Goal: Information Seeking & Learning: Compare options

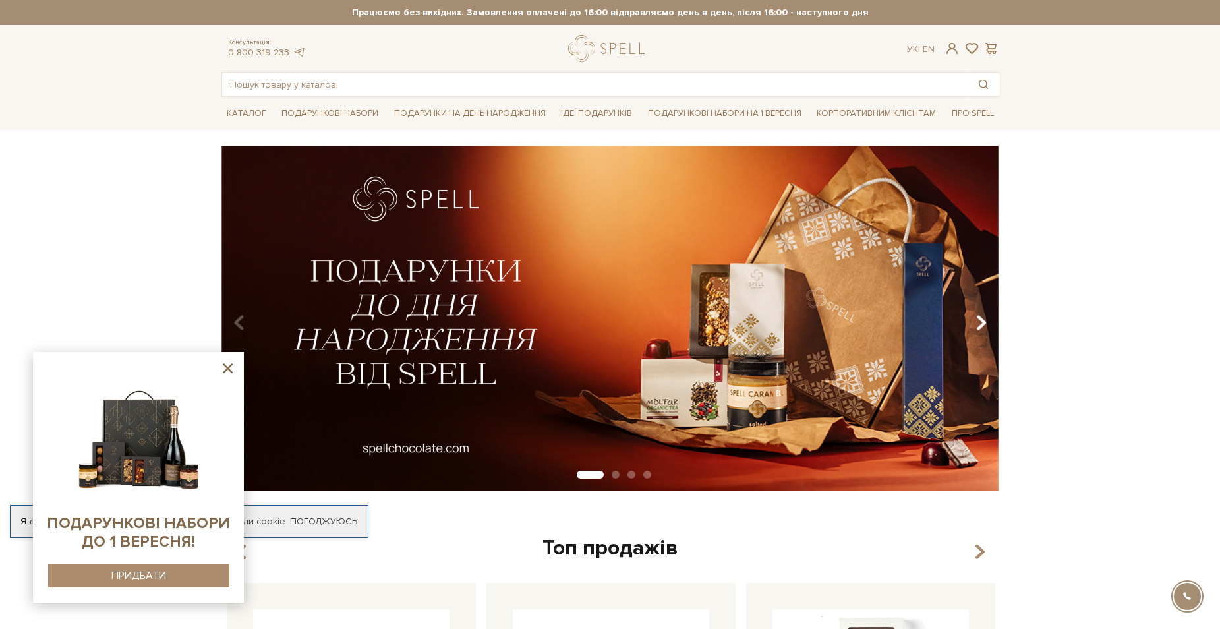
click at [979, 318] on icon "Carousel Navigation" at bounding box center [980, 323] width 11 height 22
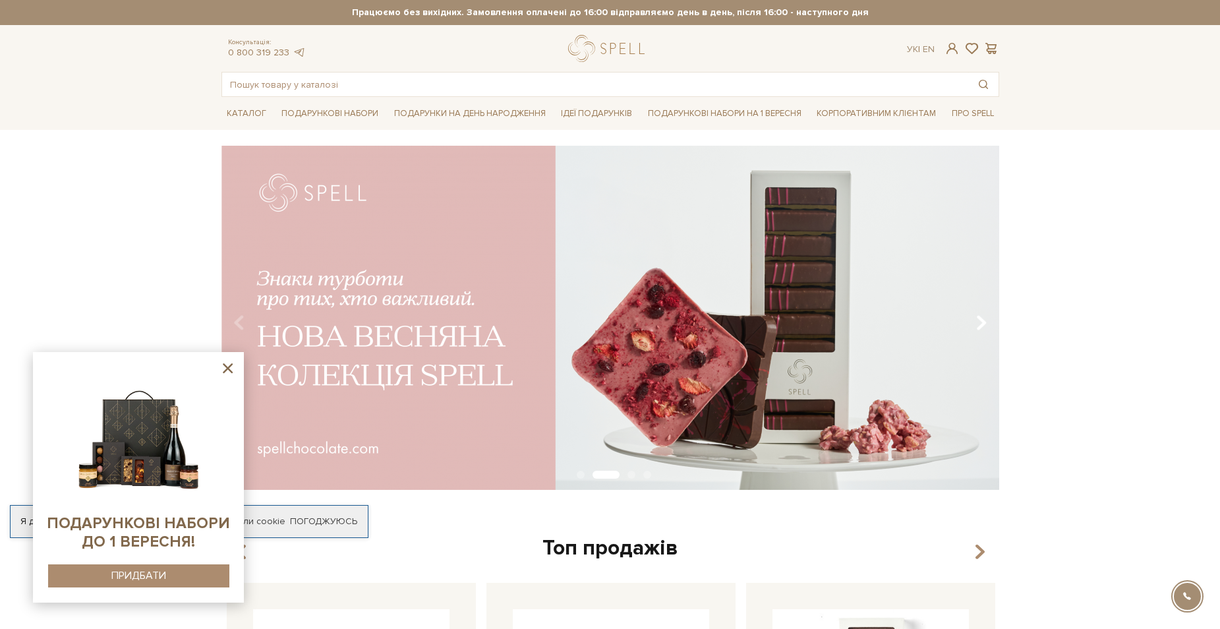
click at [979, 323] on icon "Carousel Navigation" at bounding box center [980, 323] width 11 height 22
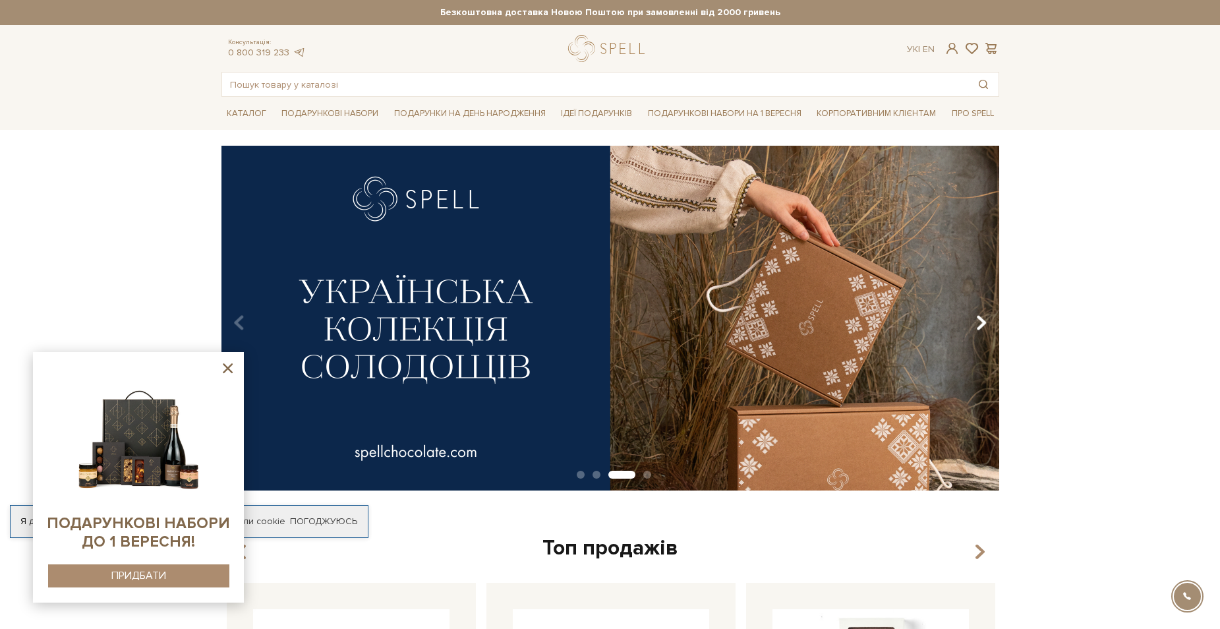
click at [979, 323] on icon "Carousel Navigation" at bounding box center [980, 323] width 11 height 22
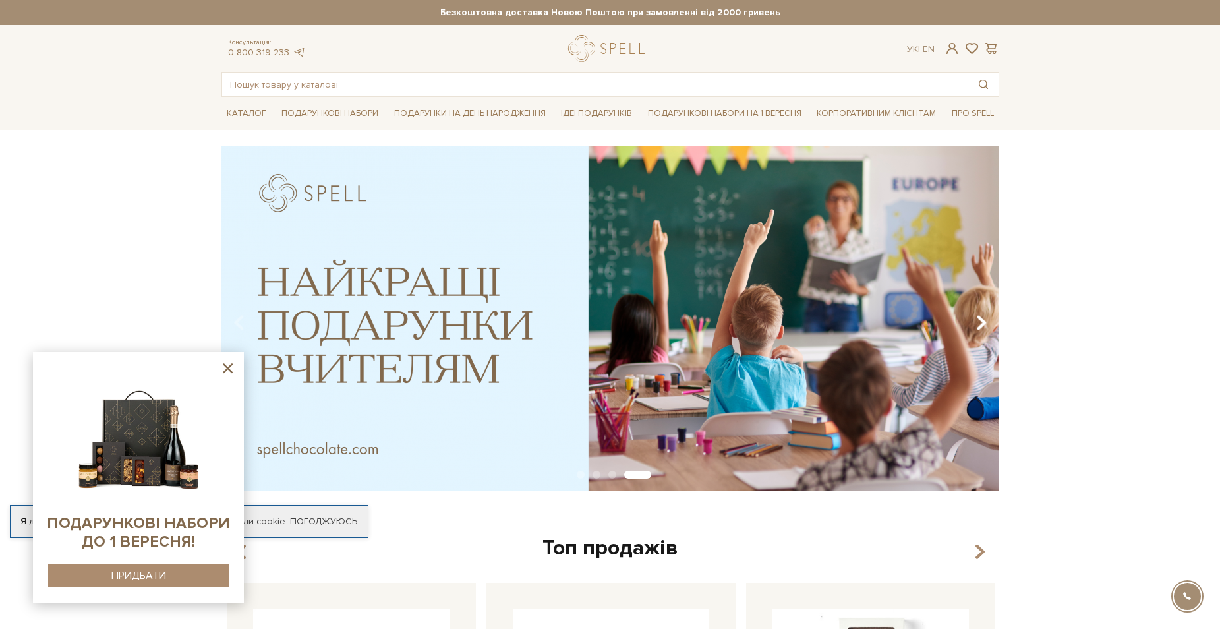
click at [979, 323] on icon "Carousel Navigation" at bounding box center [980, 323] width 11 height 22
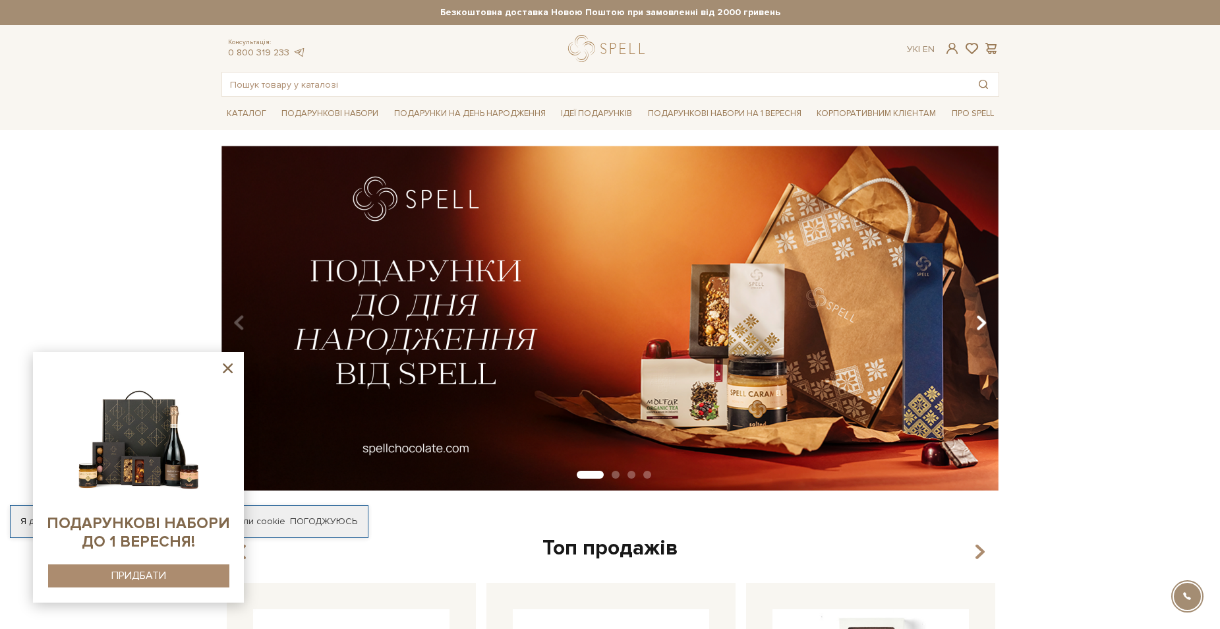
click at [979, 323] on icon "Carousel Navigation" at bounding box center [980, 323] width 11 height 22
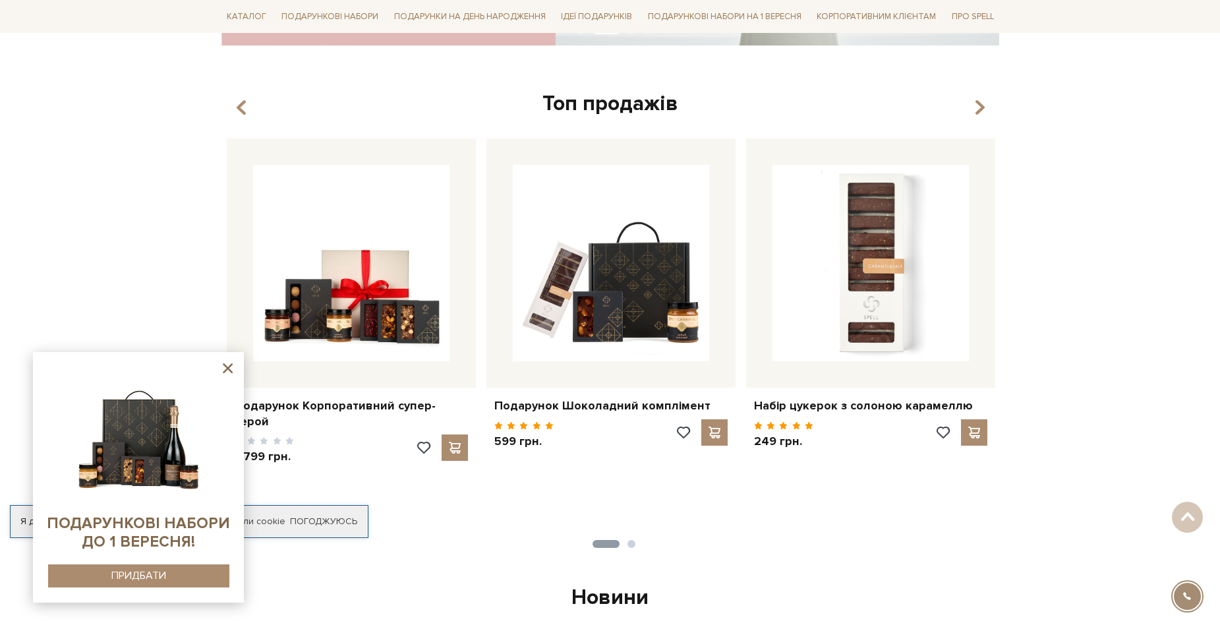
scroll to position [461, 0]
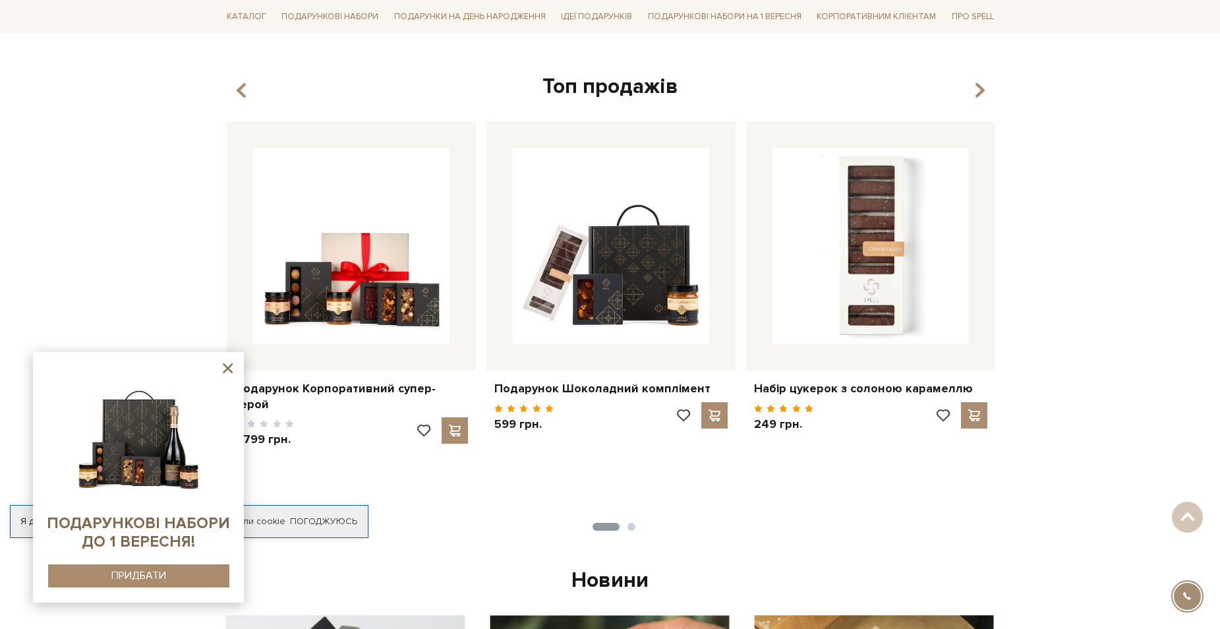
click at [228, 366] on icon at bounding box center [227, 368] width 16 height 16
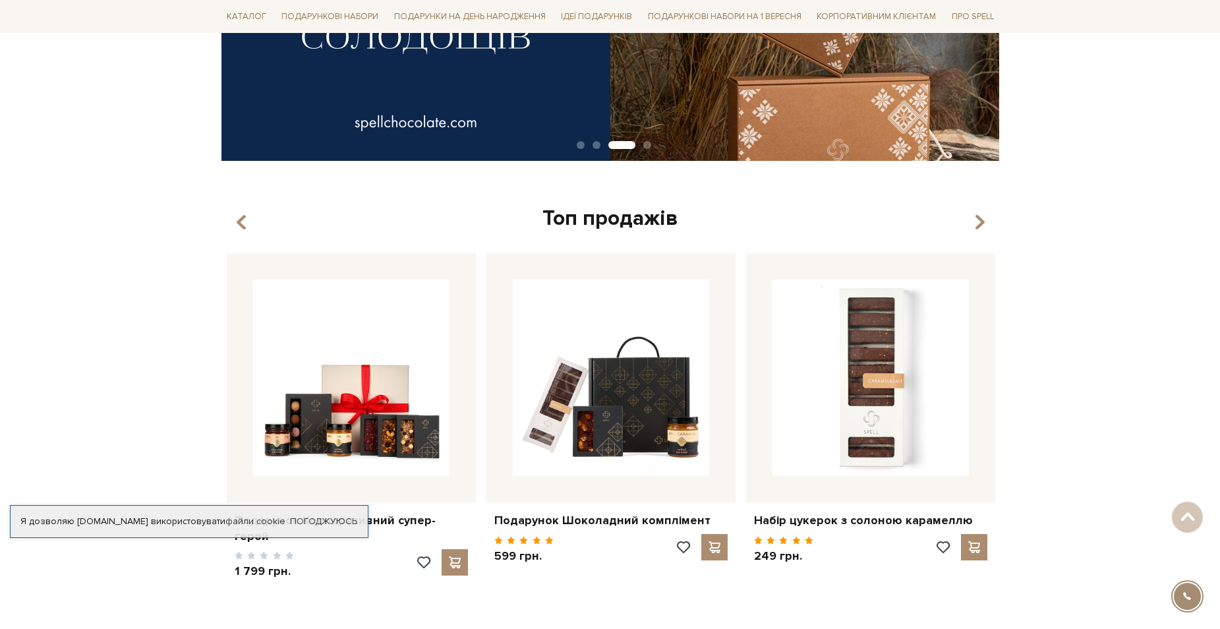
scroll to position [0, 0]
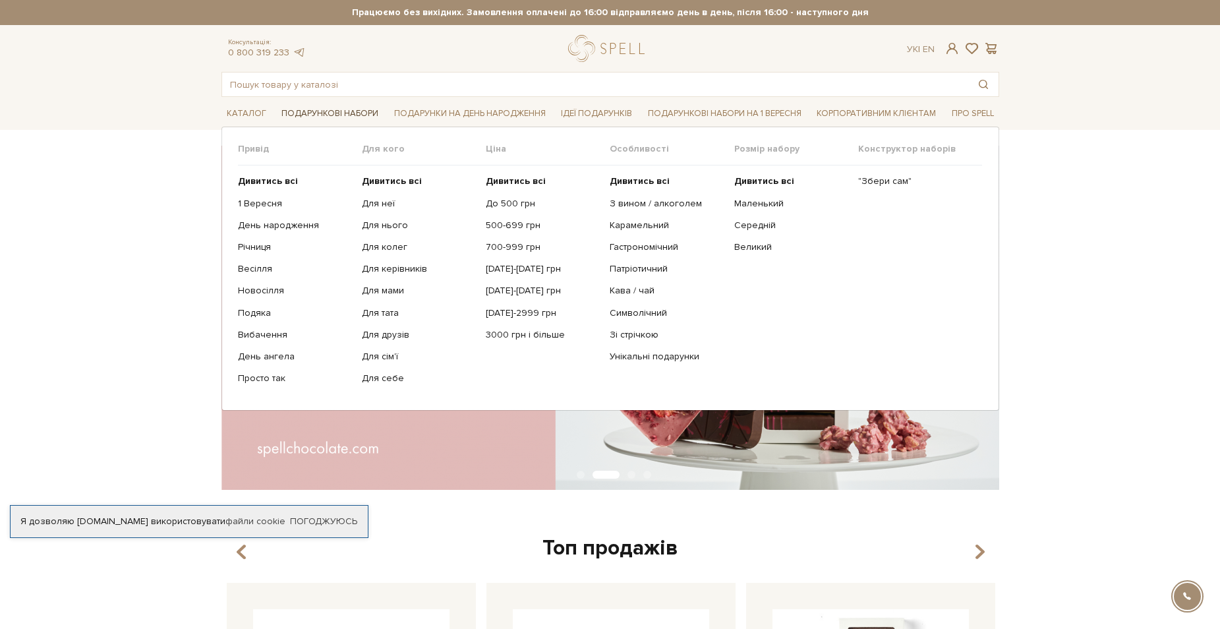
click at [296, 112] on link "Подарункові набори" at bounding box center [329, 113] width 107 height 20
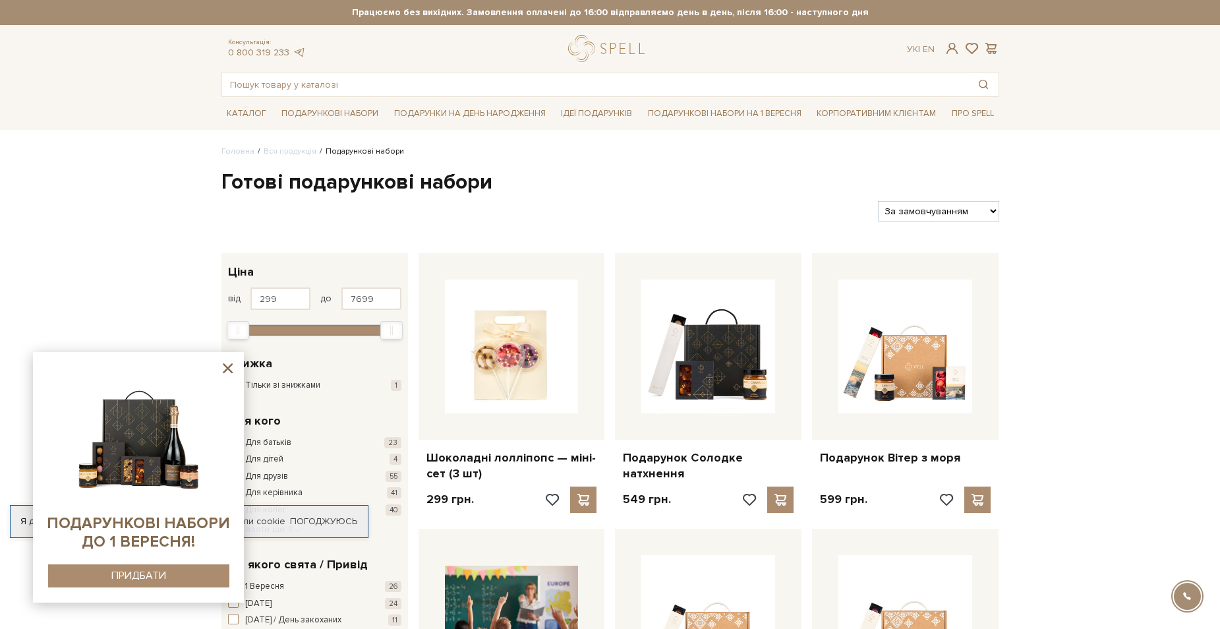
click at [226, 368] on icon at bounding box center [227, 368] width 16 height 16
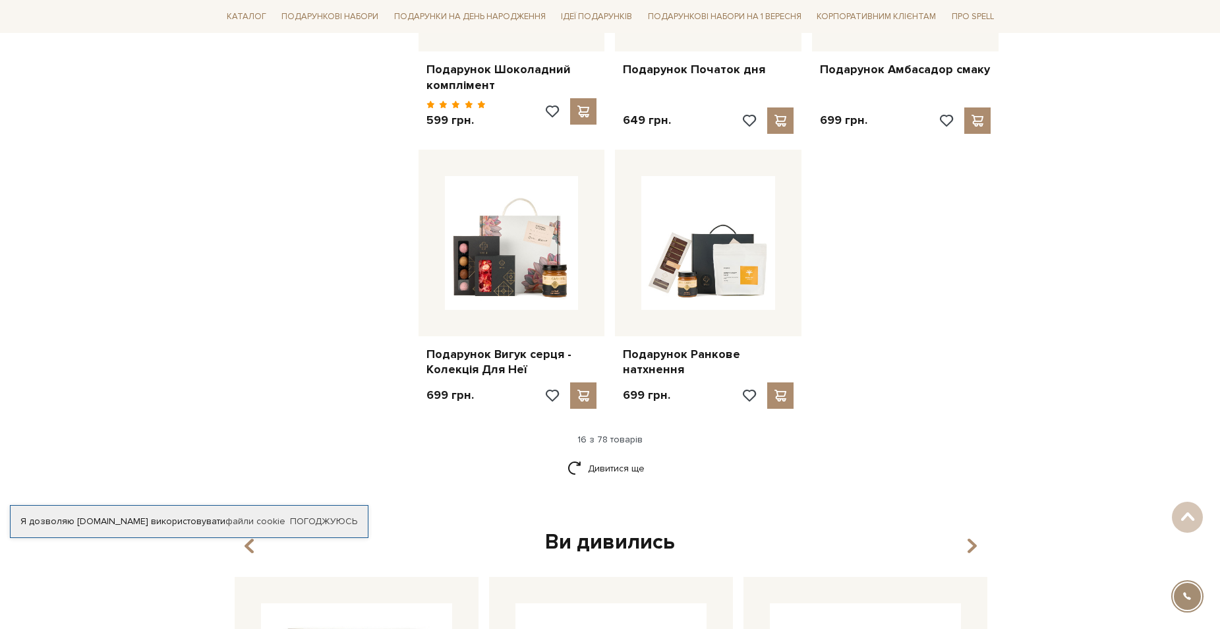
scroll to position [1516, 0]
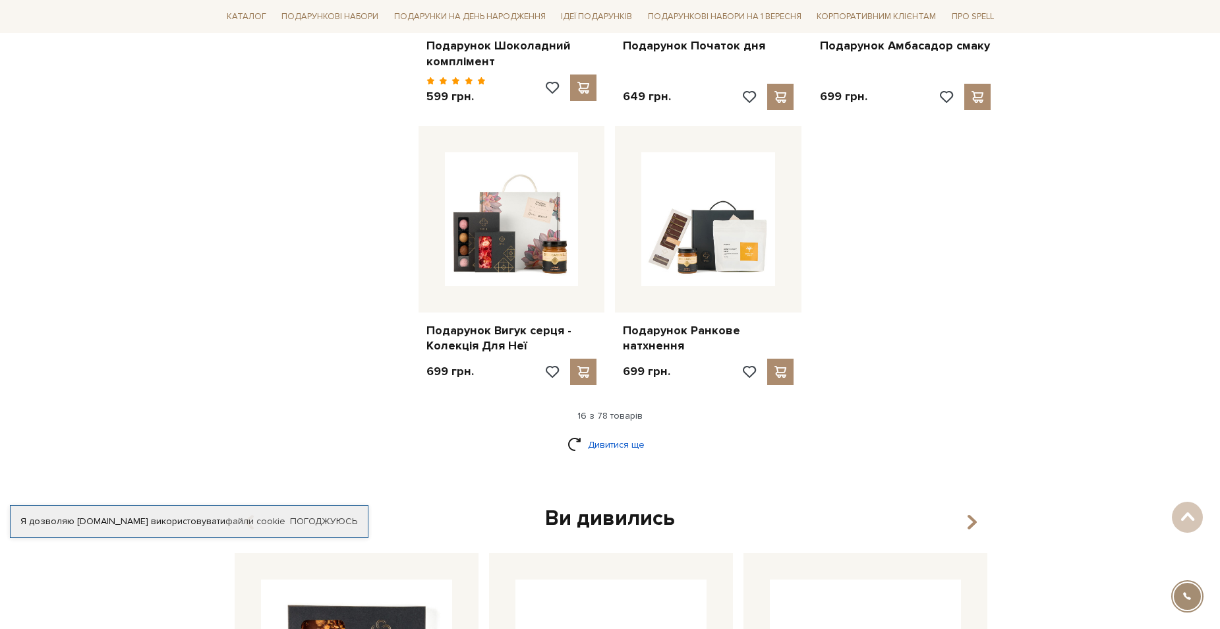
click at [615, 436] on link "Дивитися ще" at bounding box center [610, 444] width 86 height 23
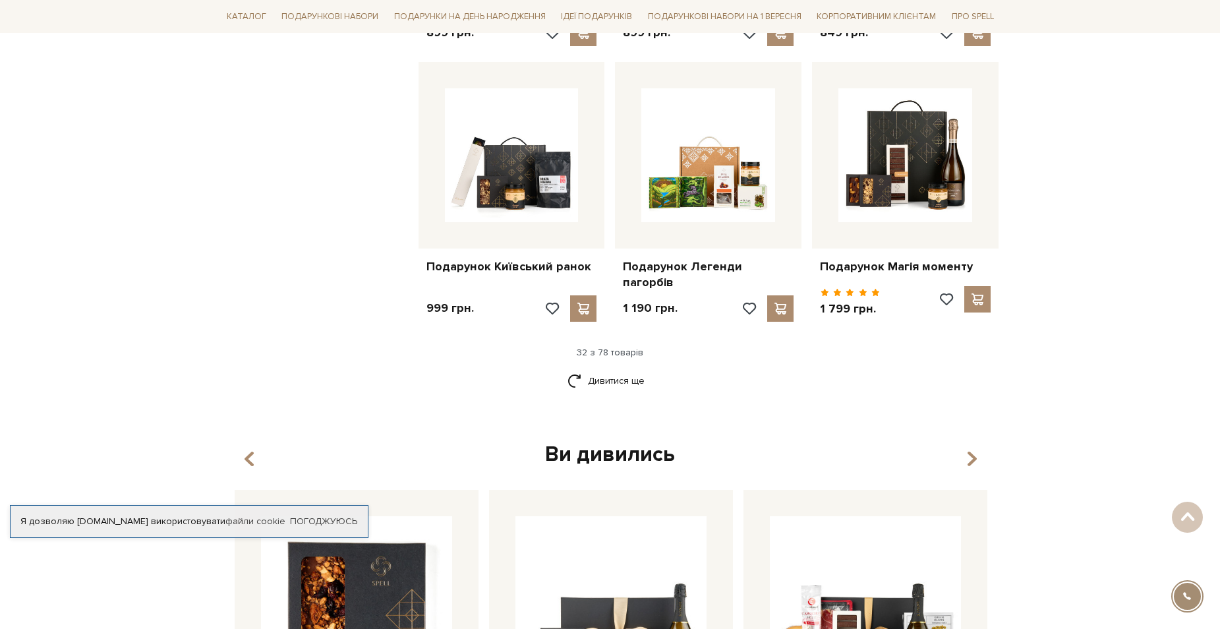
scroll to position [2965, 0]
click at [598, 368] on link "Дивитися ще" at bounding box center [610, 379] width 86 height 23
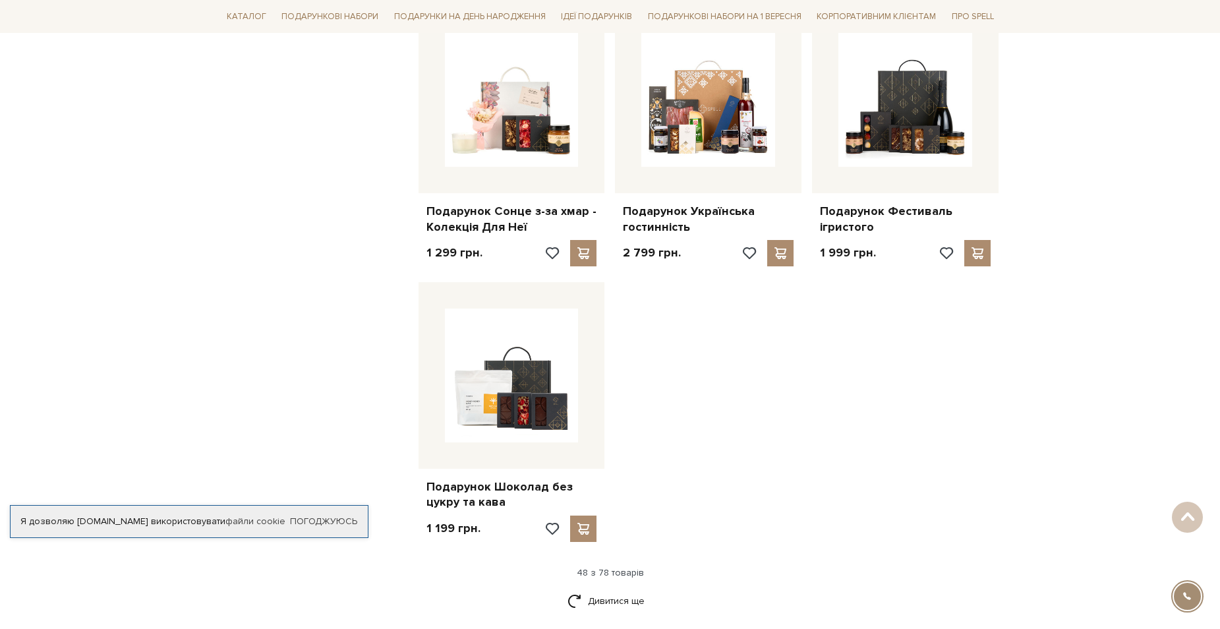
scroll to position [4481, 0]
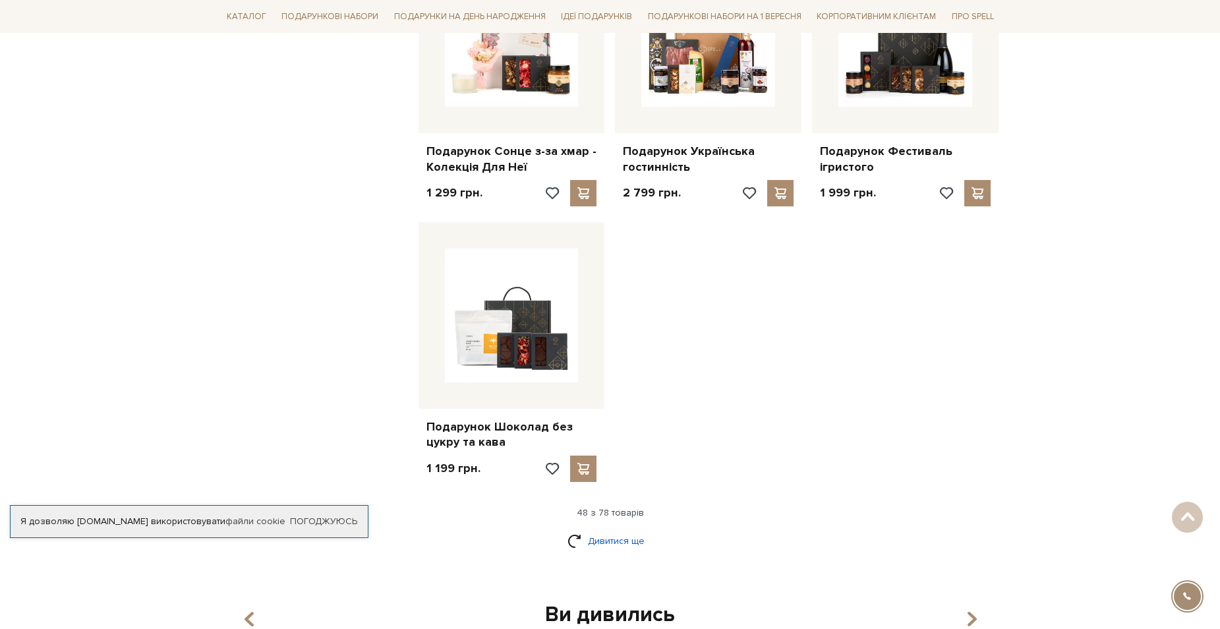
click at [615, 529] on link "Дивитися ще" at bounding box center [610, 540] width 86 height 23
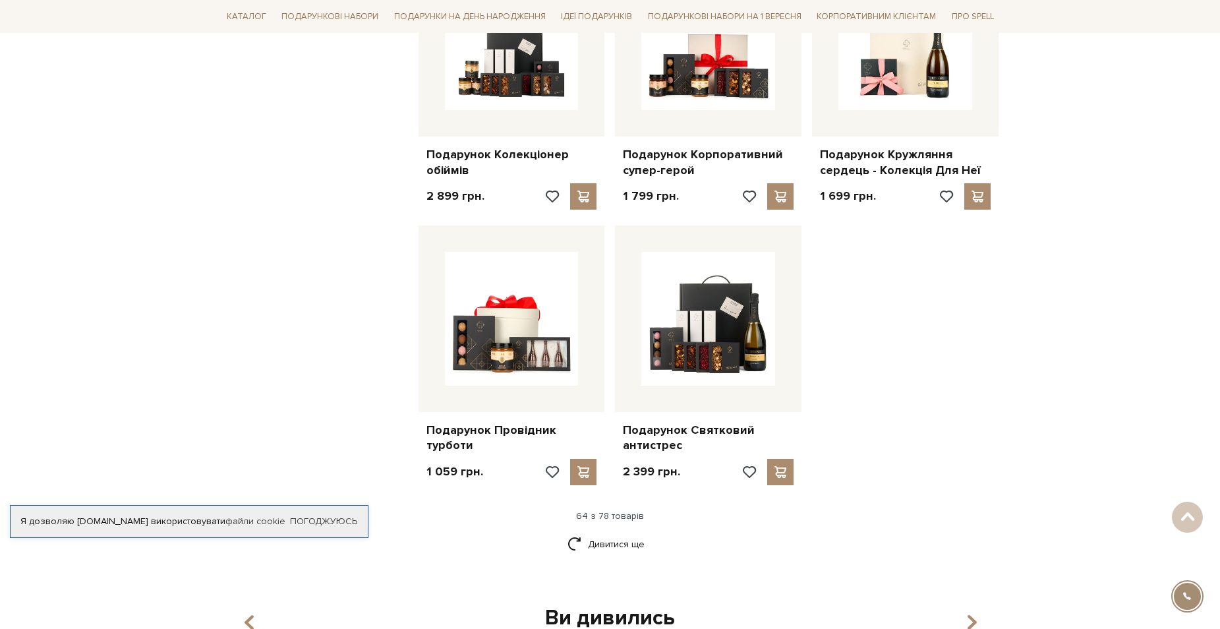
scroll to position [5865, 0]
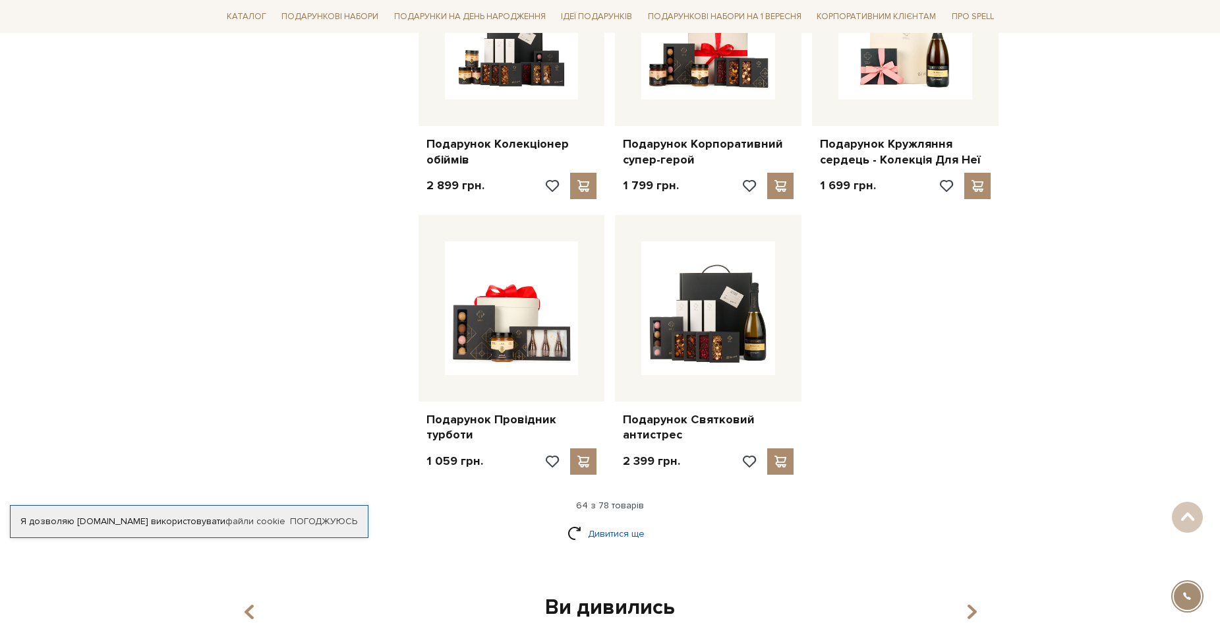
click at [620, 522] on link "Дивитися ще" at bounding box center [610, 533] width 86 height 23
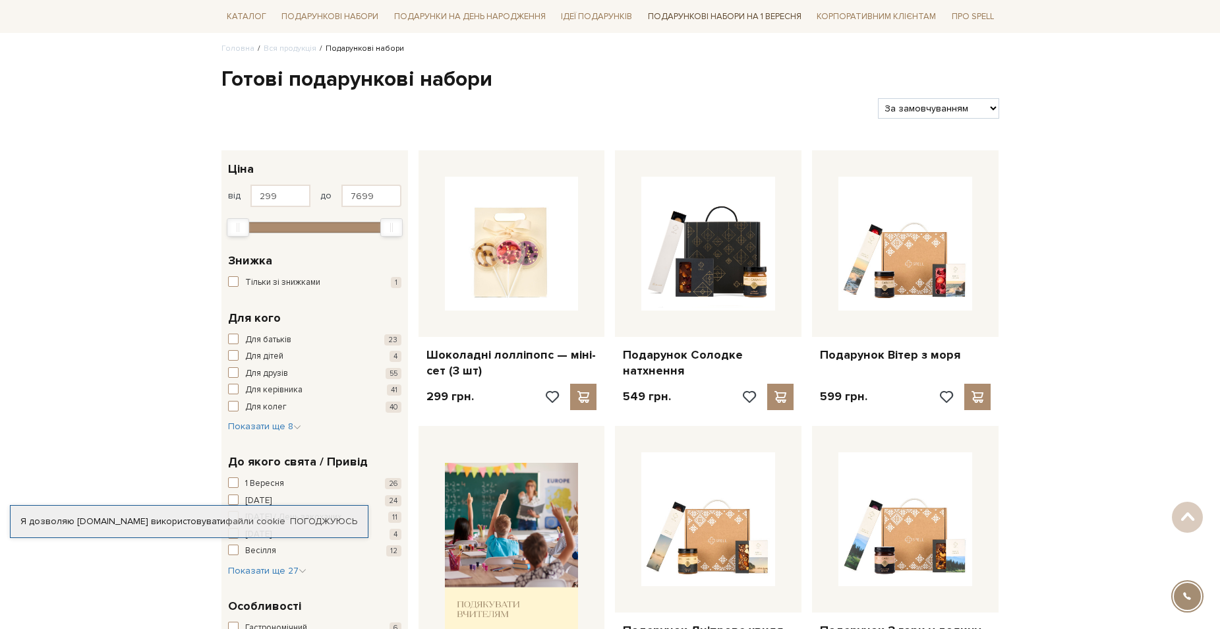
scroll to position [0, 0]
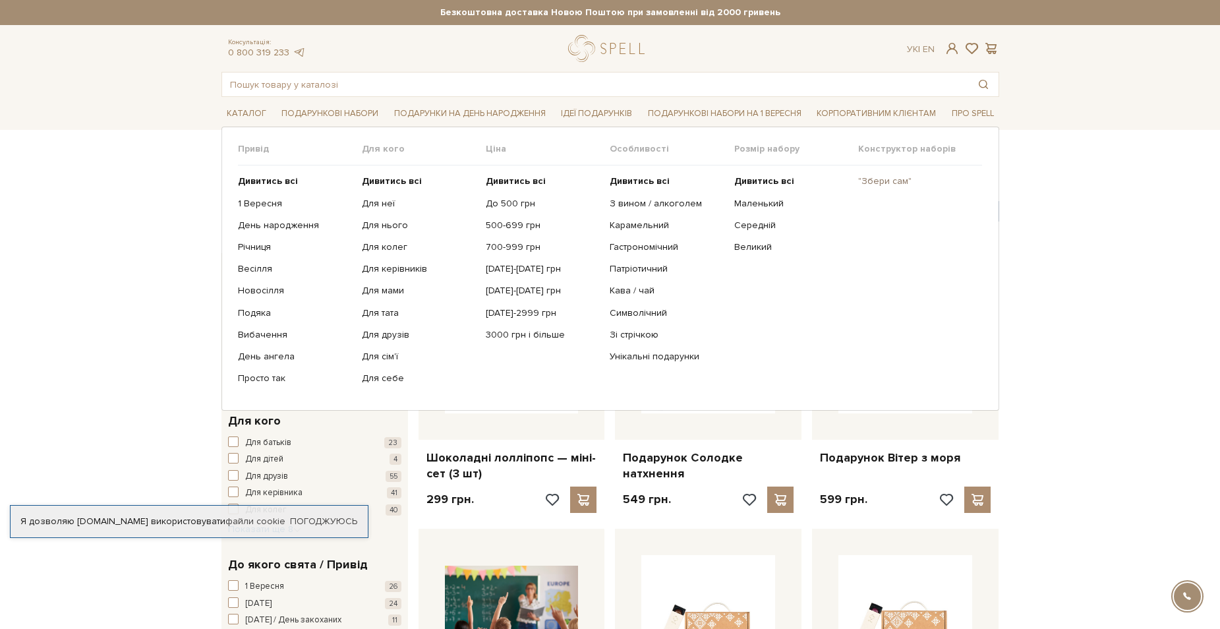
click at [877, 184] on link ""Збери сам"" at bounding box center [915, 181] width 114 height 12
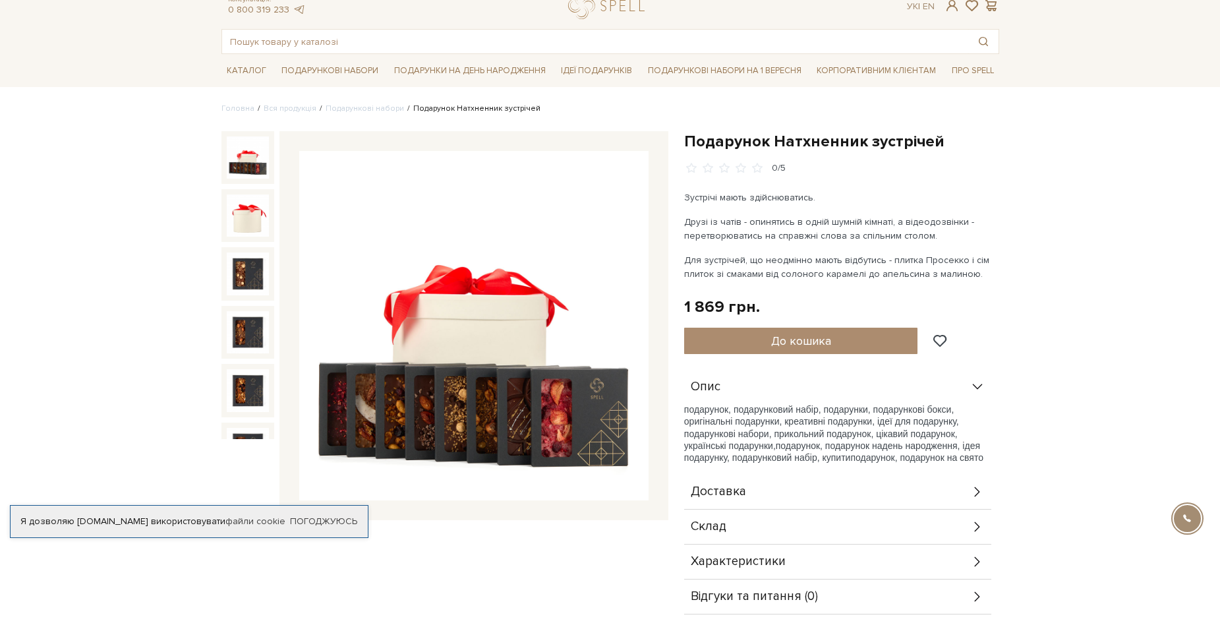
scroll to position [66, 0]
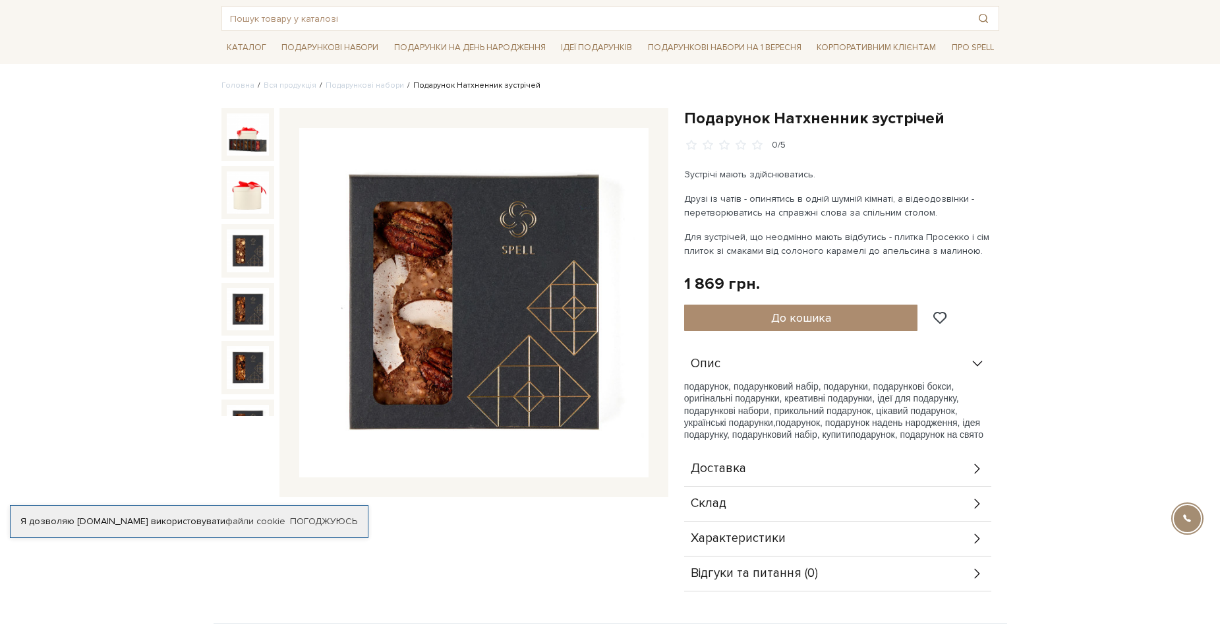
click at [941, 534] on div "Характеристики" at bounding box center [837, 538] width 307 height 34
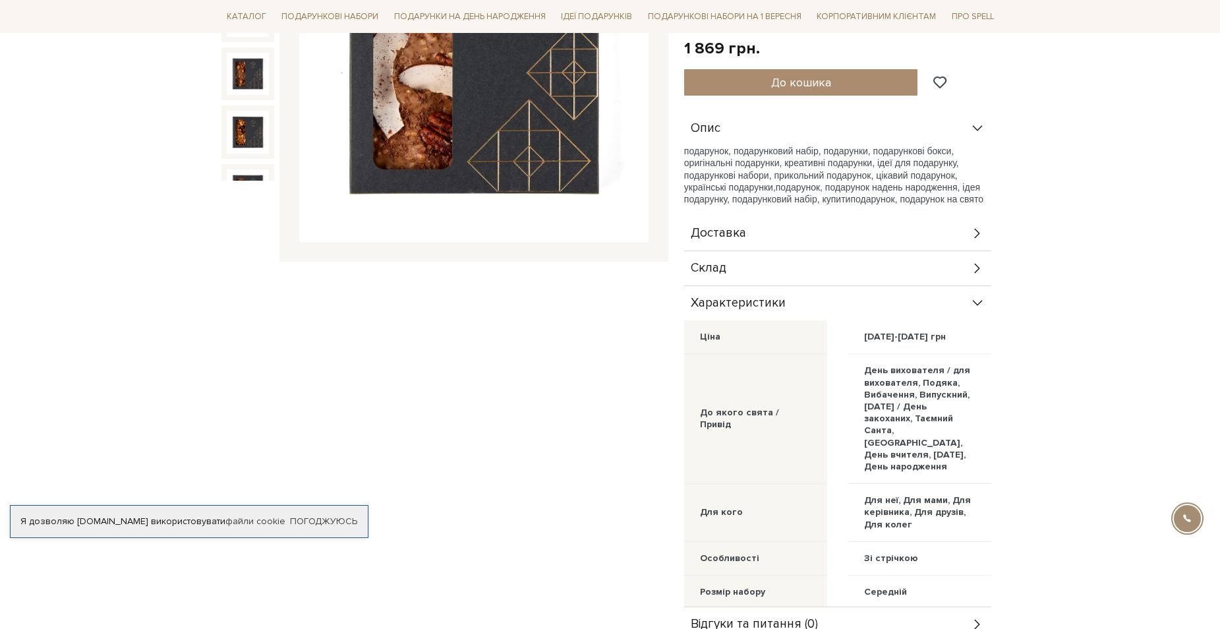
scroll to position [329, 0]
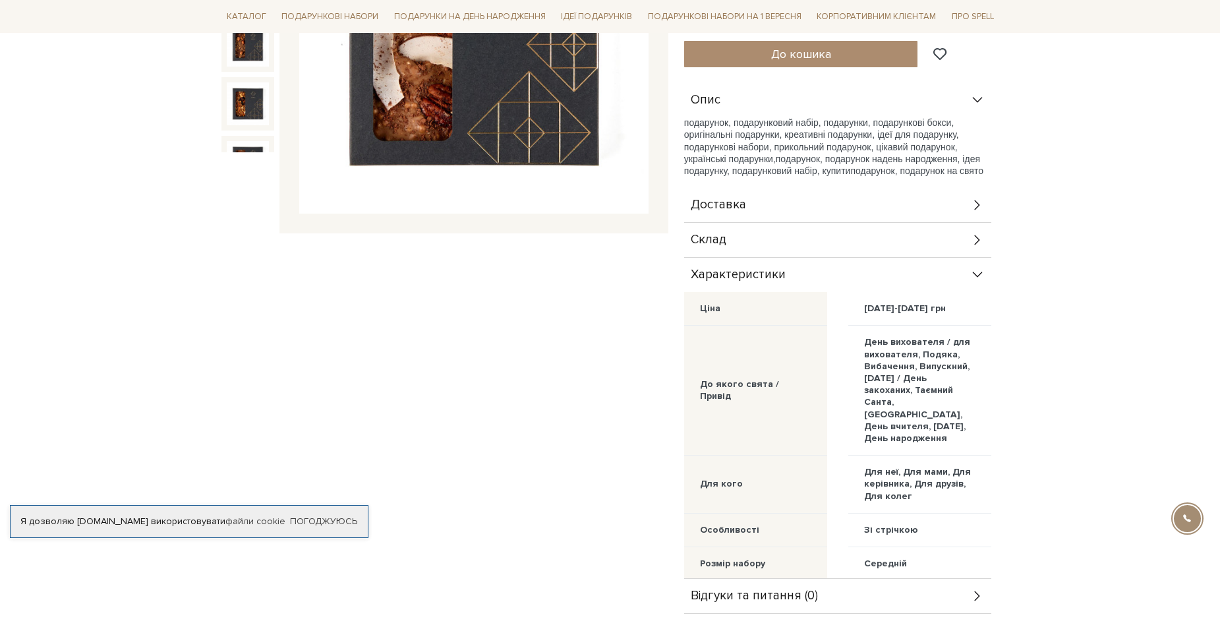
click at [917, 235] on div "Склад" at bounding box center [837, 240] width 307 height 34
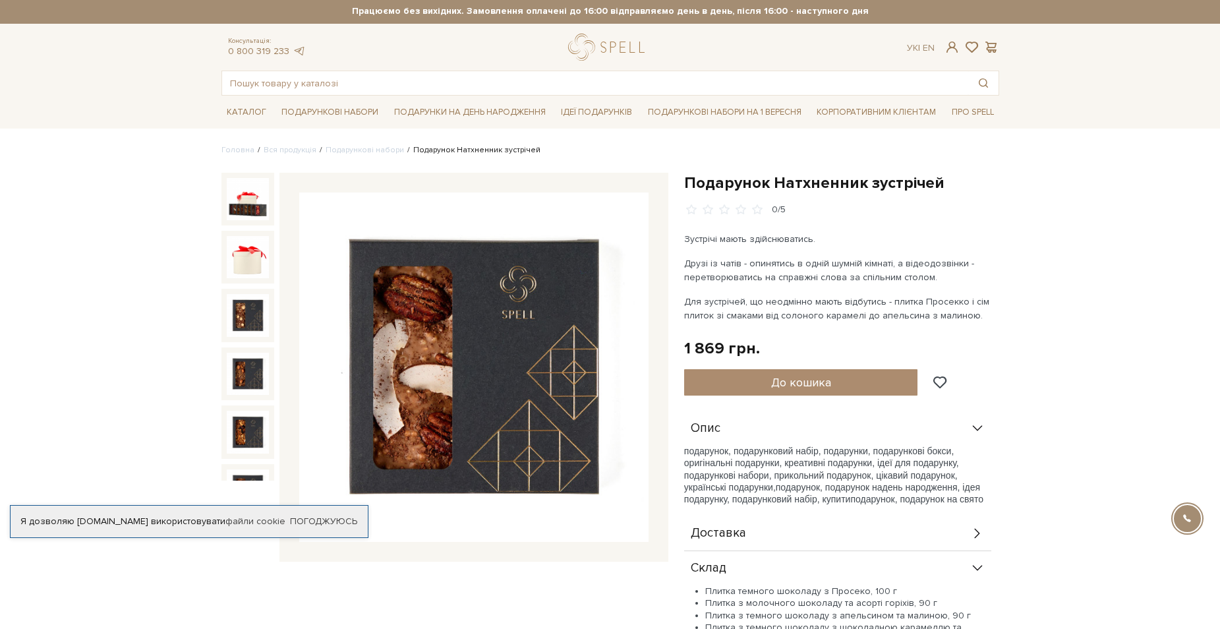
scroll to position [0, 0]
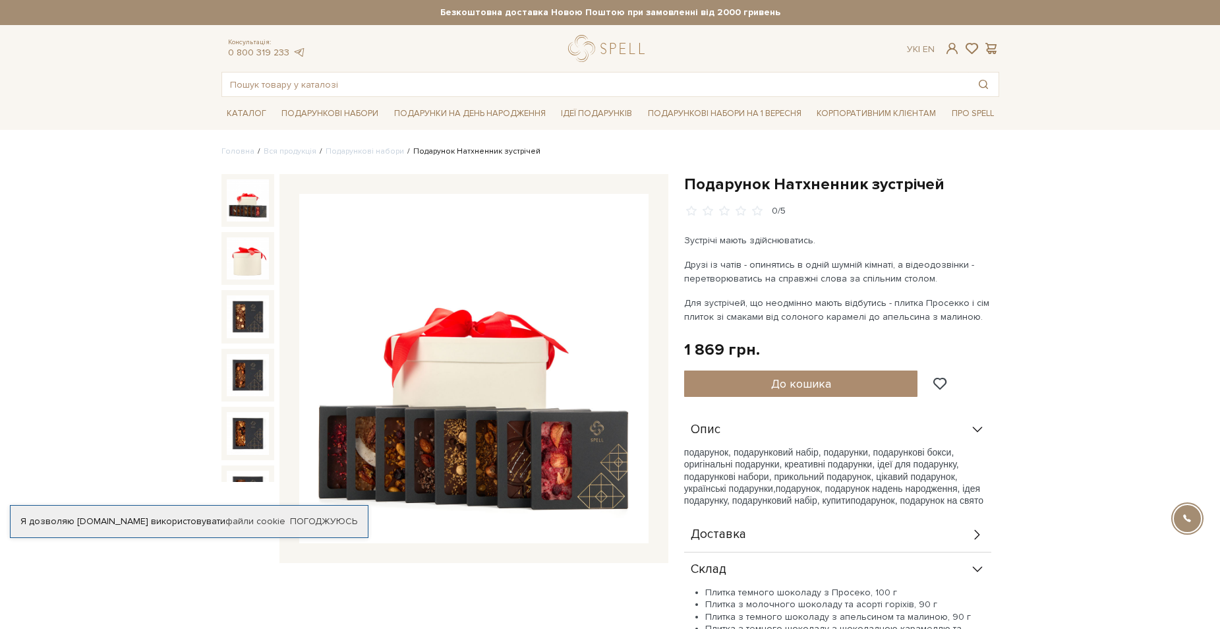
click at [243, 199] on img at bounding box center [248, 200] width 42 height 42
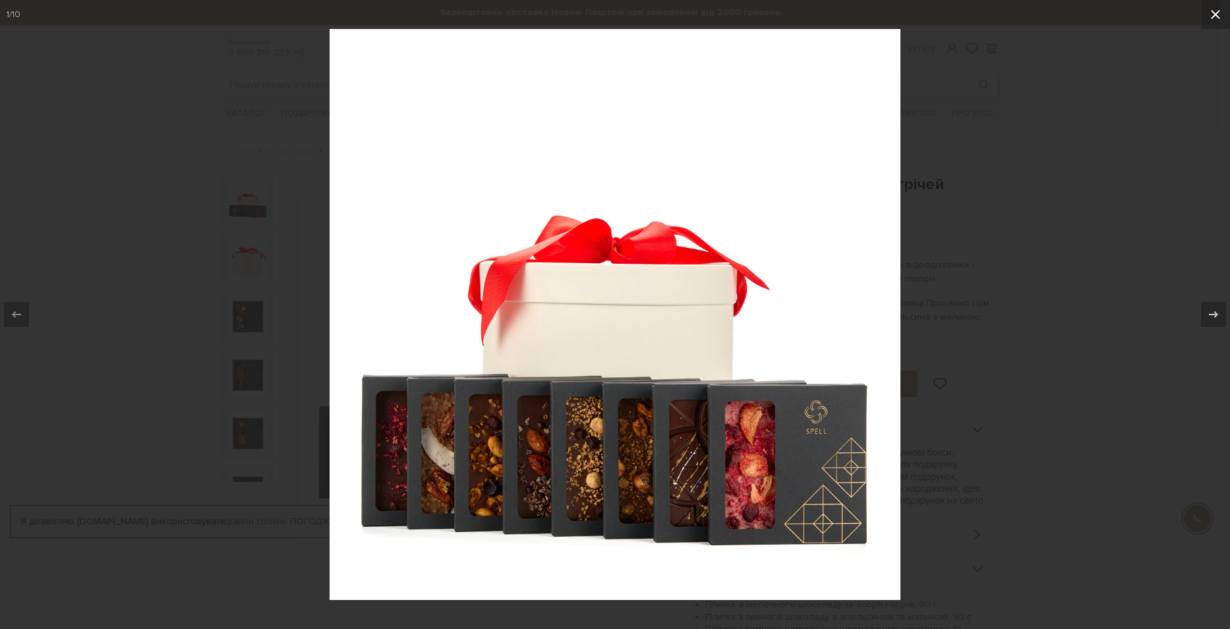
click at [1217, 11] on icon at bounding box center [1215, 15] width 16 height 16
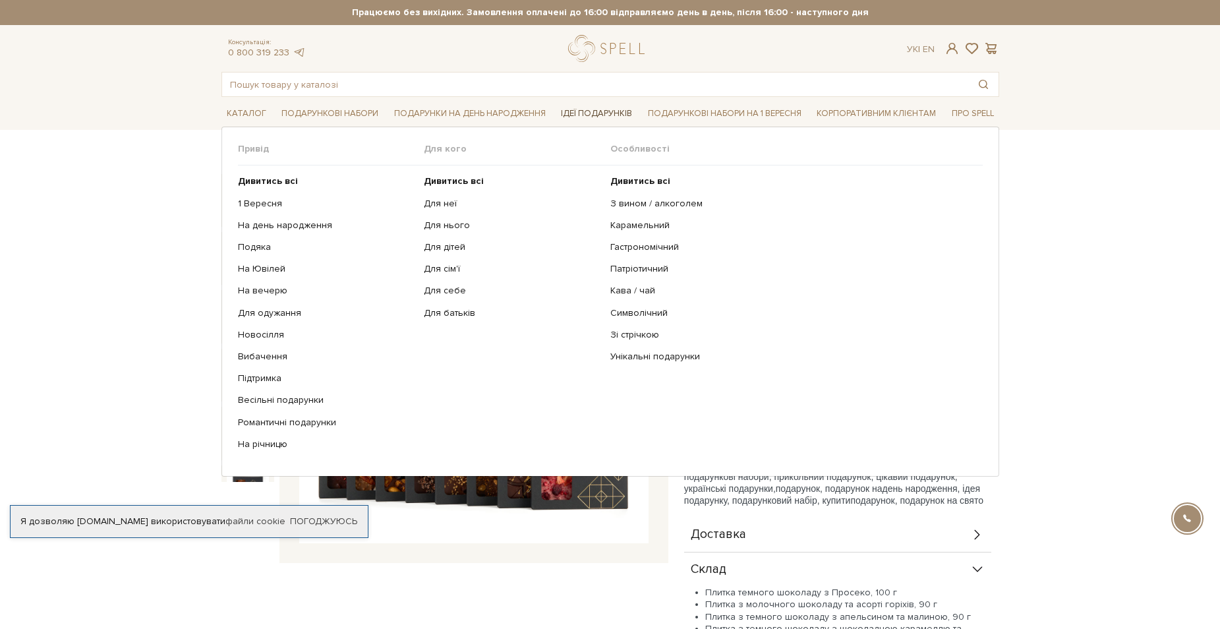
click at [600, 111] on link "Ідеї подарунків" at bounding box center [596, 113] width 82 height 20
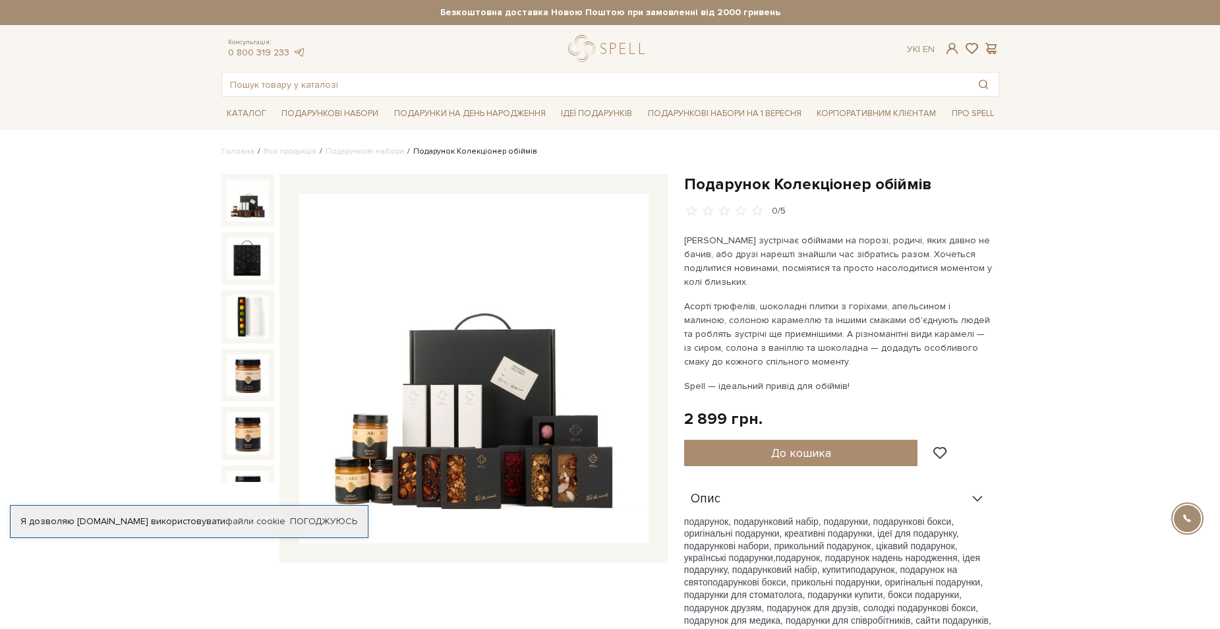
click at [246, 206] on img at bounding box center [248, 200] width 42 height 42
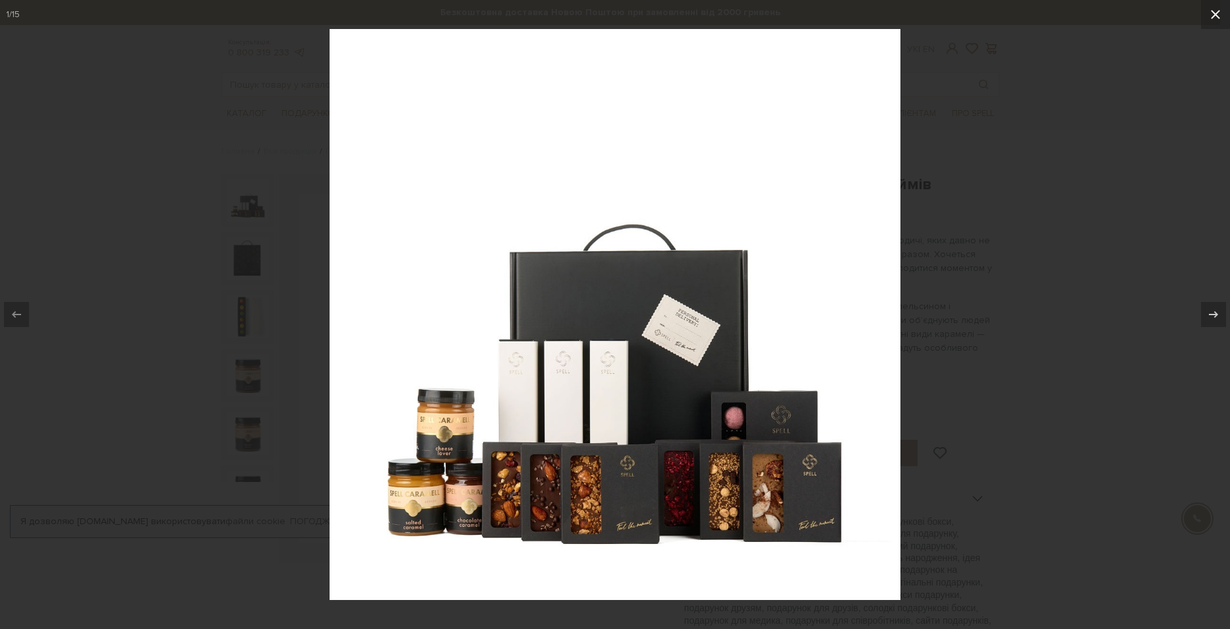
click at [1218, 10] on icon at bounding box center [1215, 15] width 16 height 16
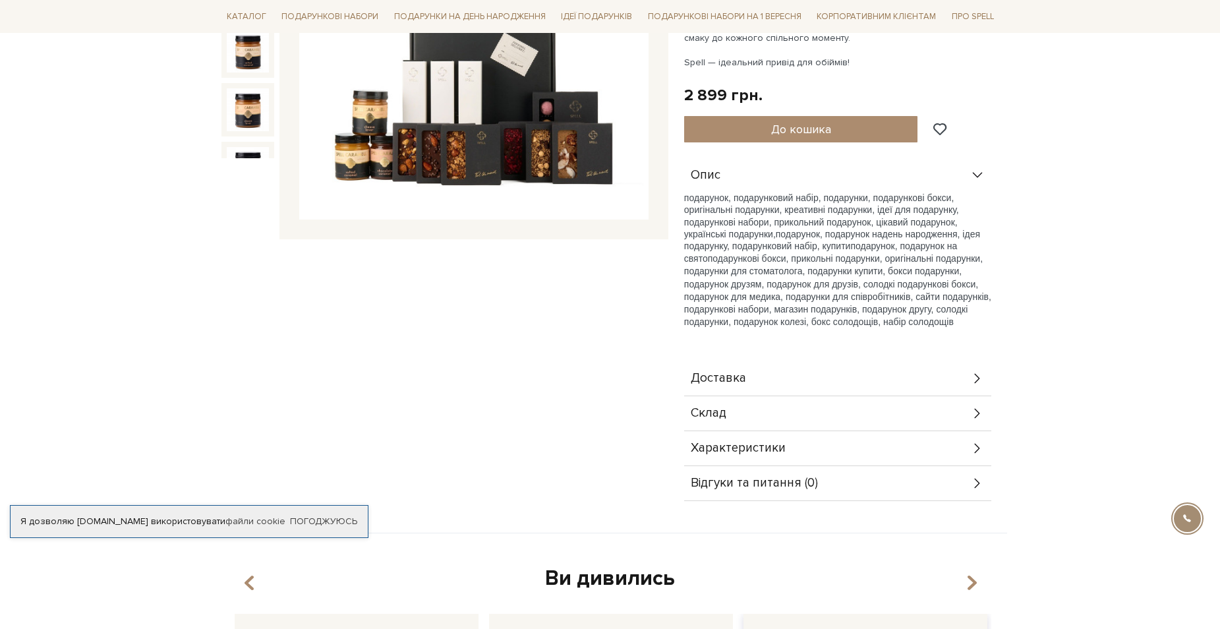
scroll to position [323, 0]
click at [965, 446] on div "Характеристики" at bounding box center [837, 449] width 307 height 34
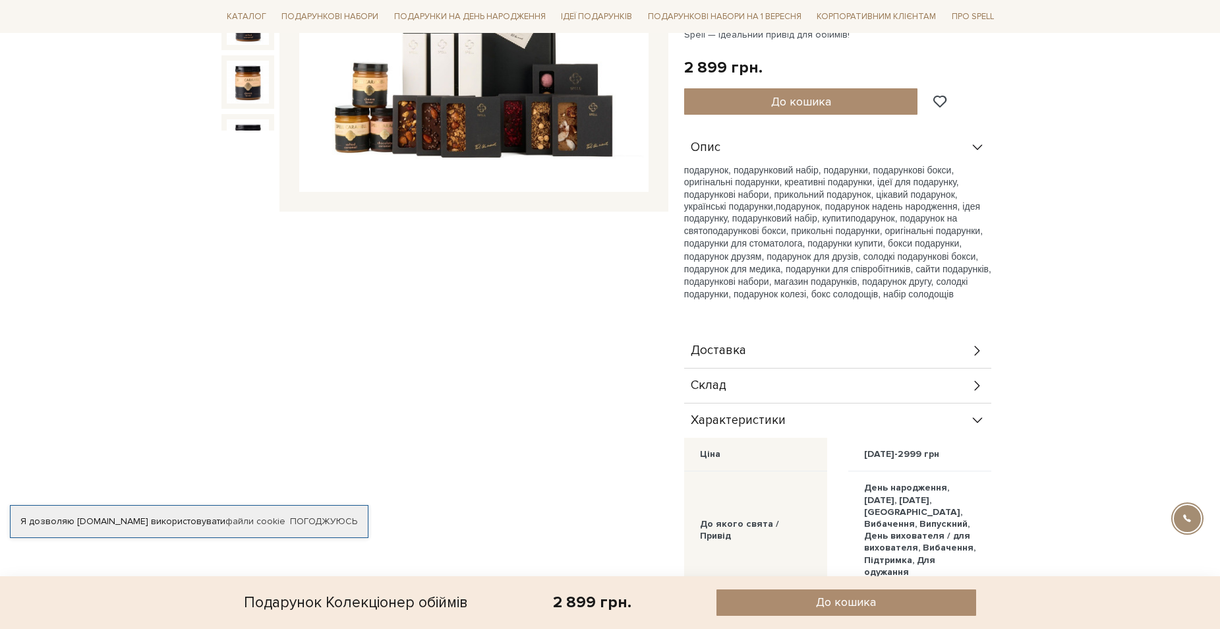
scroll to position [257, 0]
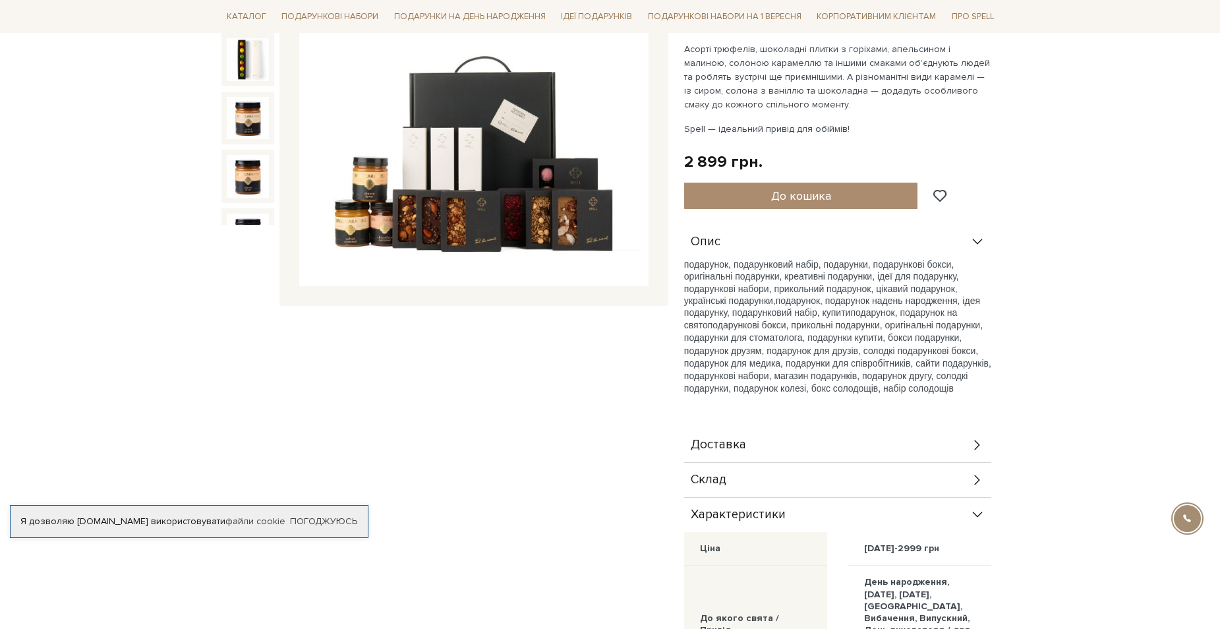
click at [964, 477] on div "Склад" at bounding box center [837, 480] width 307 height 34
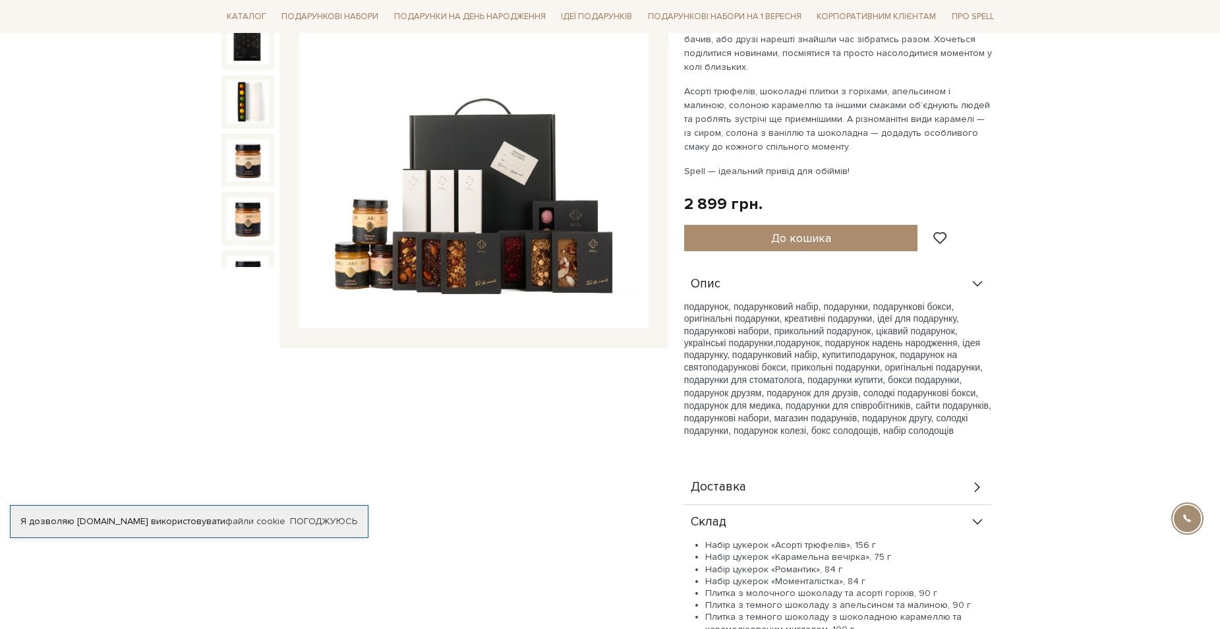
scroll to position [198, 0]
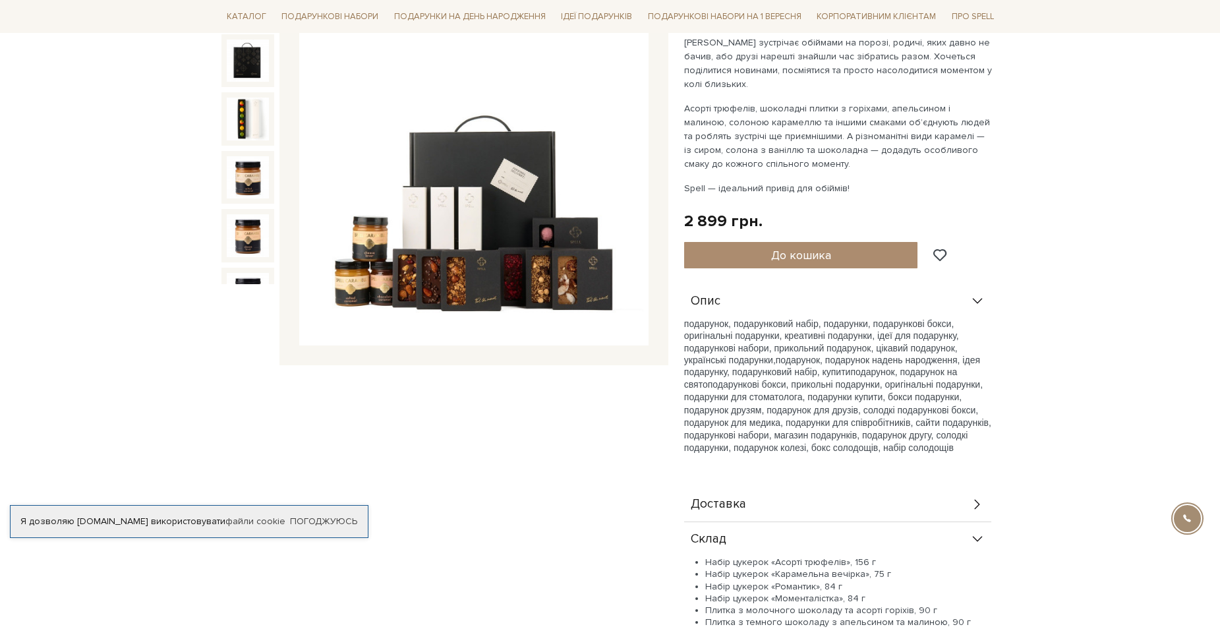
click at [500, 236] on img at bounding box center [473, 170] width 349 height 349
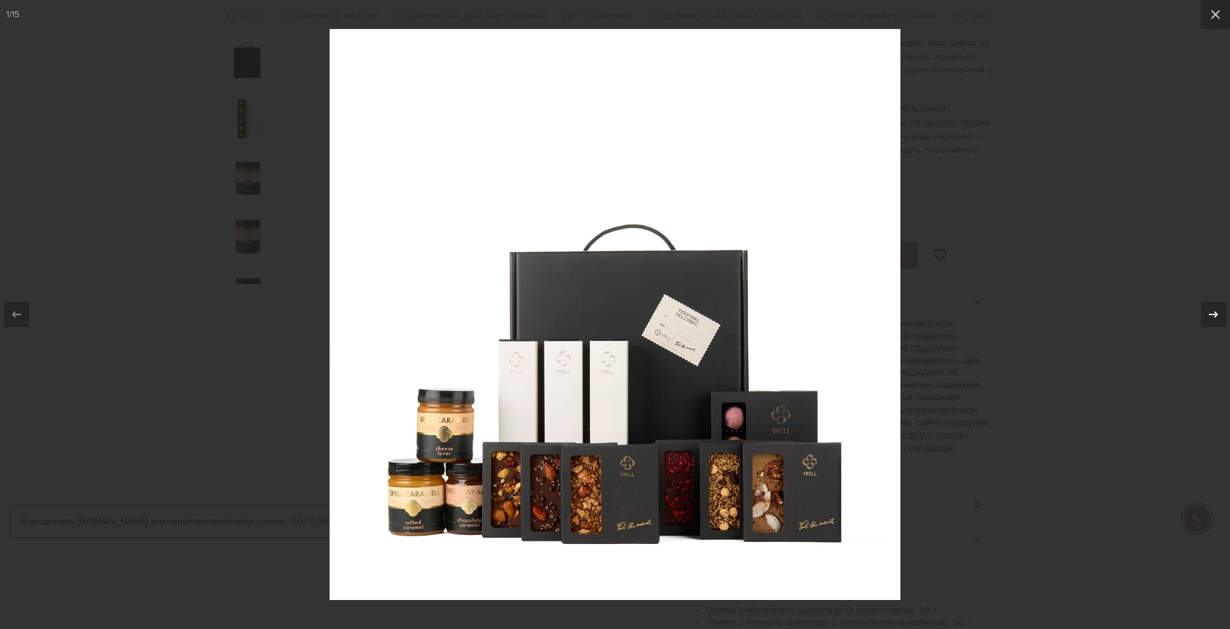
click at [1209, 313] on icon at bounding box center [1213, 314] width 16 height 16
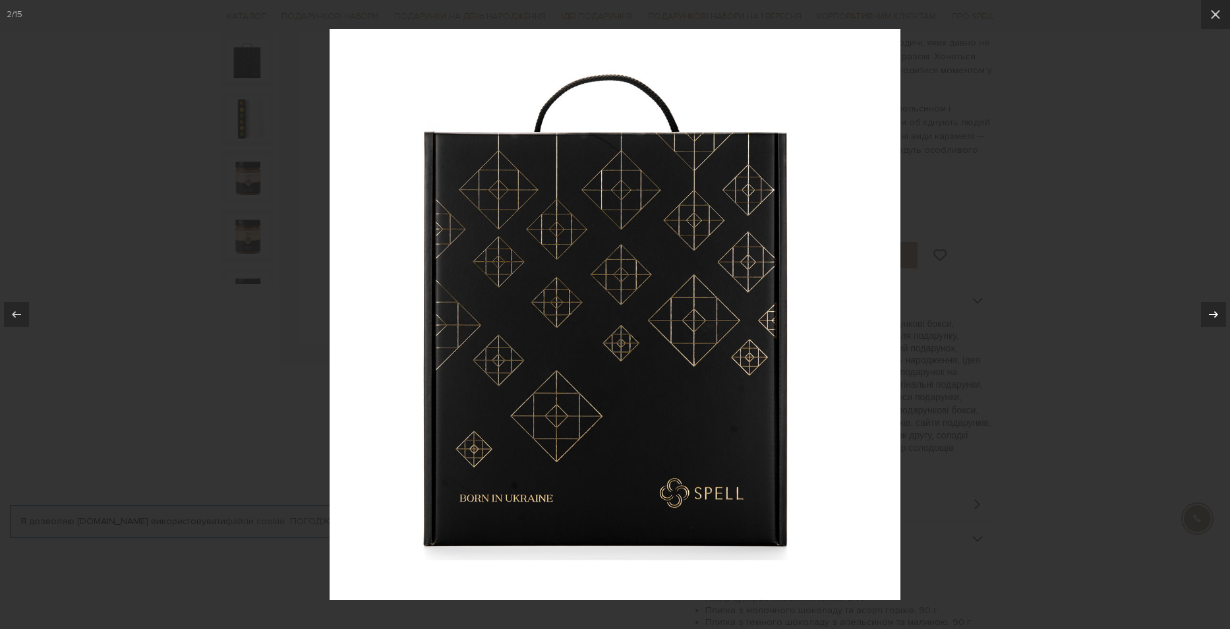
click at [1209, 313] on icon at bounding box center [1213, 314] width 16 height 16
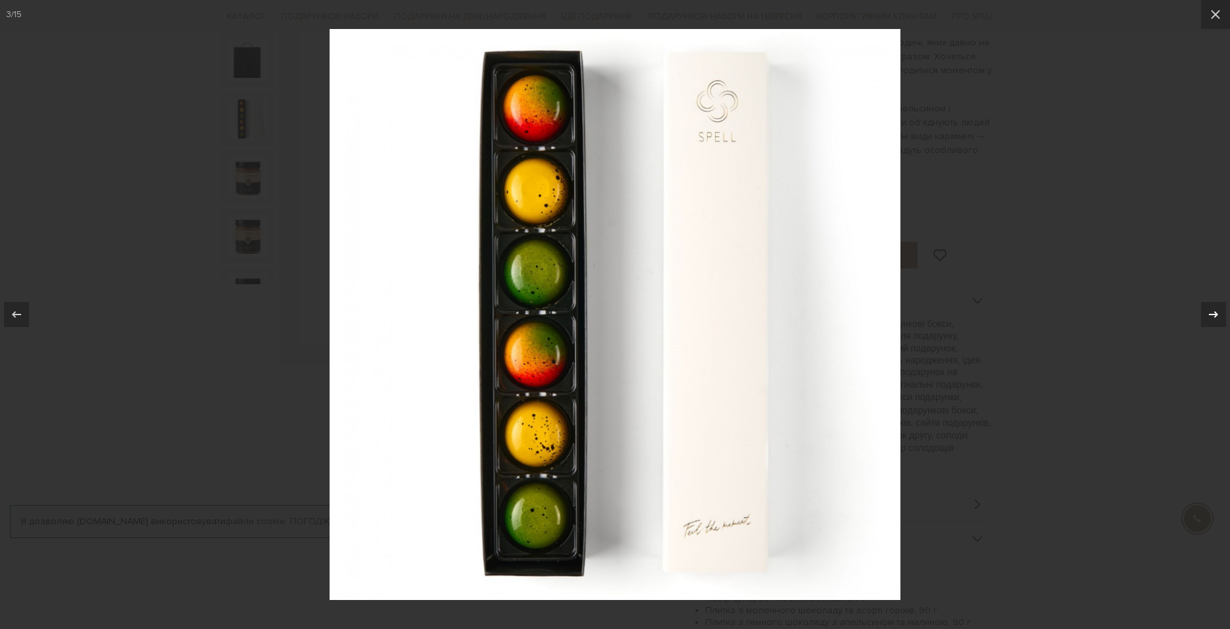
click at [1209, 313] on icon at bounding box center [1213, 314] width 16 height 16
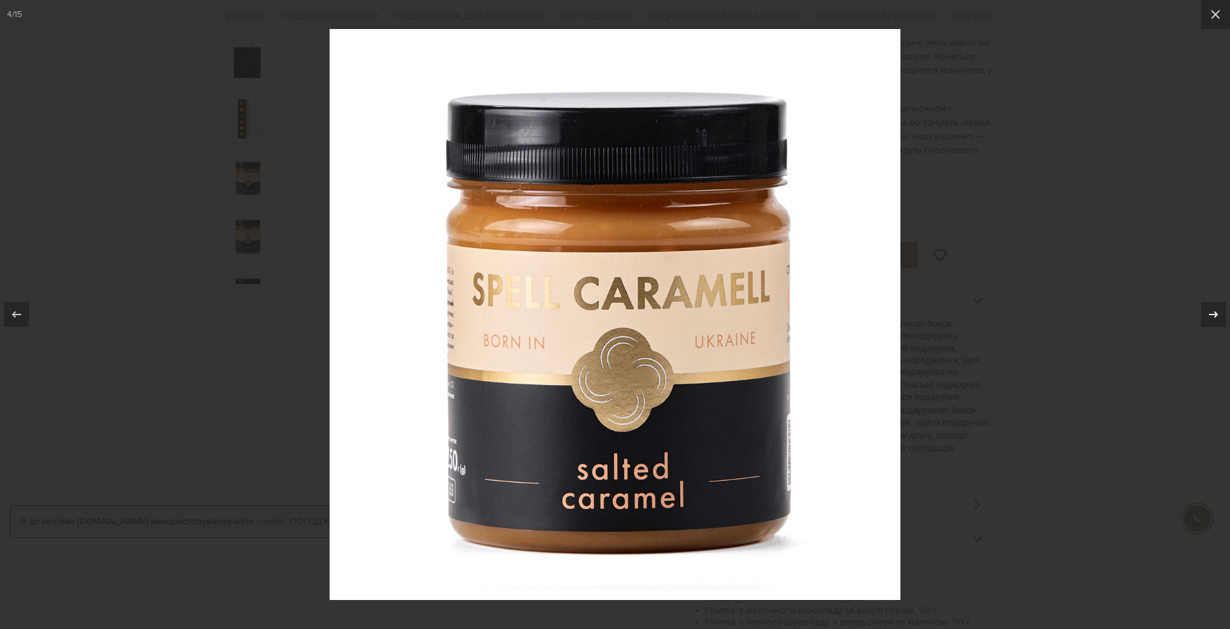
click at [1209, 313] on icon at bounding box center [1213, 314] width 16 height 16
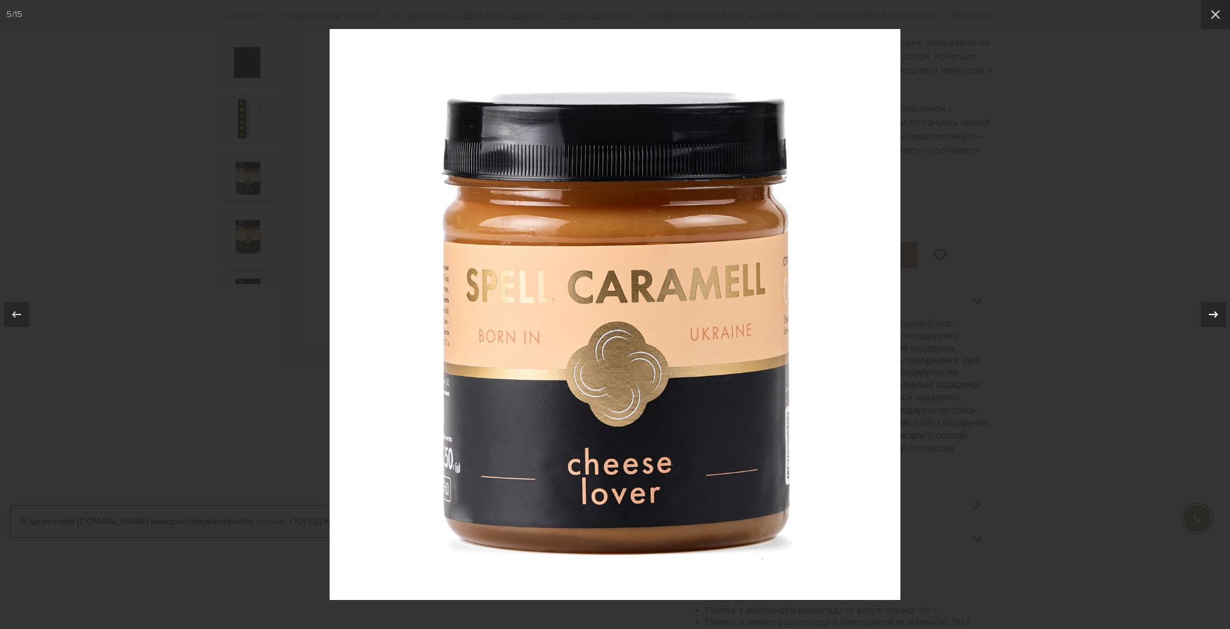
click at [1209, 313] on icon at bounding box center [1213, 314] width 16 height 16
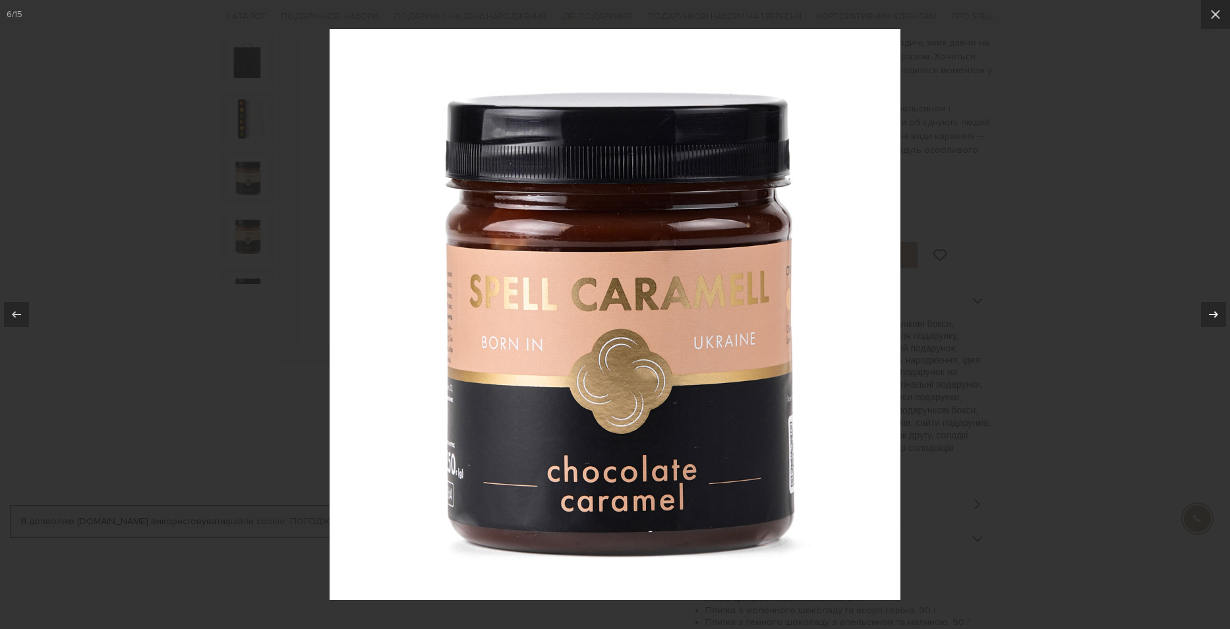
click at [1209, 313] on icon at bounding box center [1213, 314] width 16 height 16
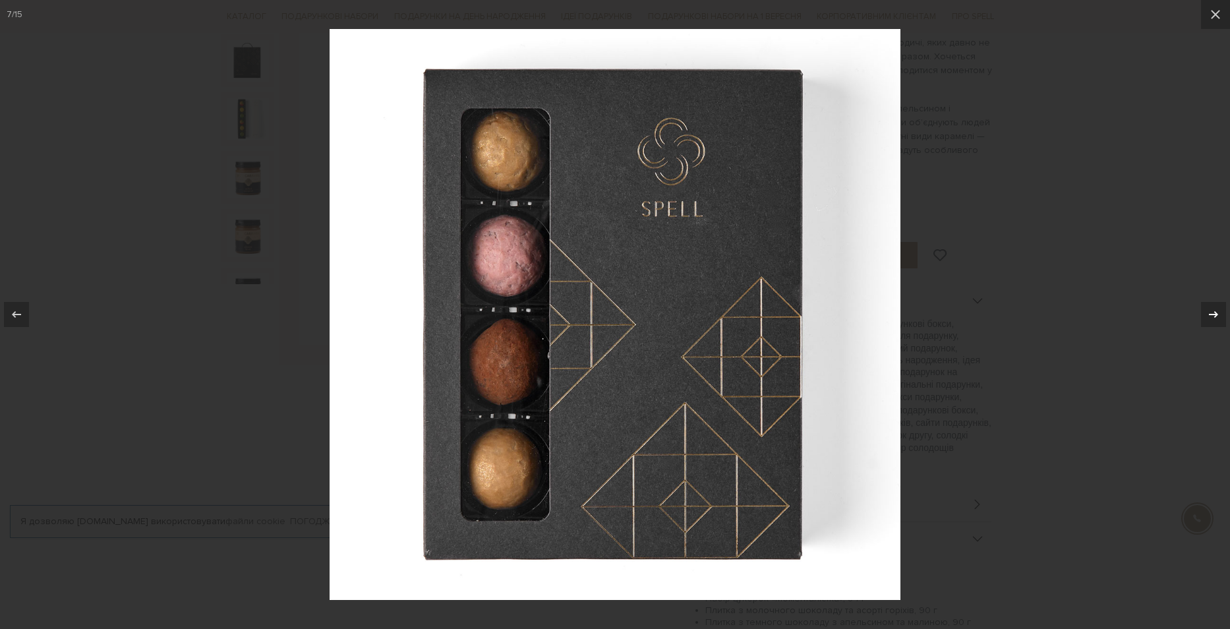
click at [1209, 313] on icon at bounding box center [1213, 314] width 16 height 16
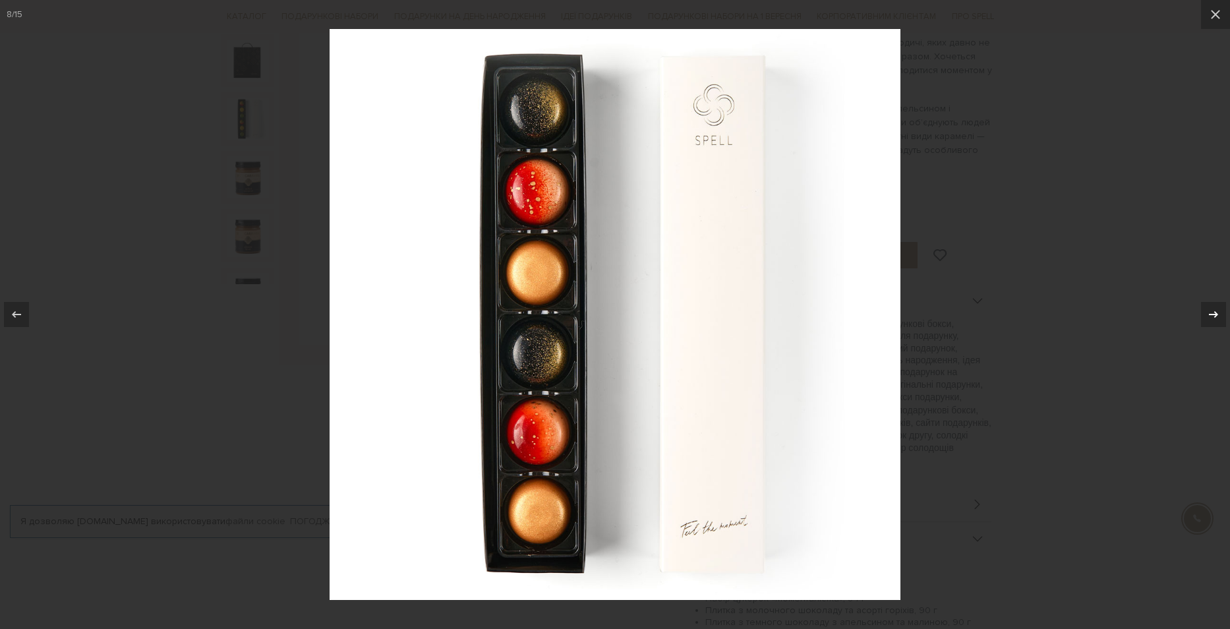
click at [1209, 313] on icon at bounding box center [1213, 314] width 16 height 16
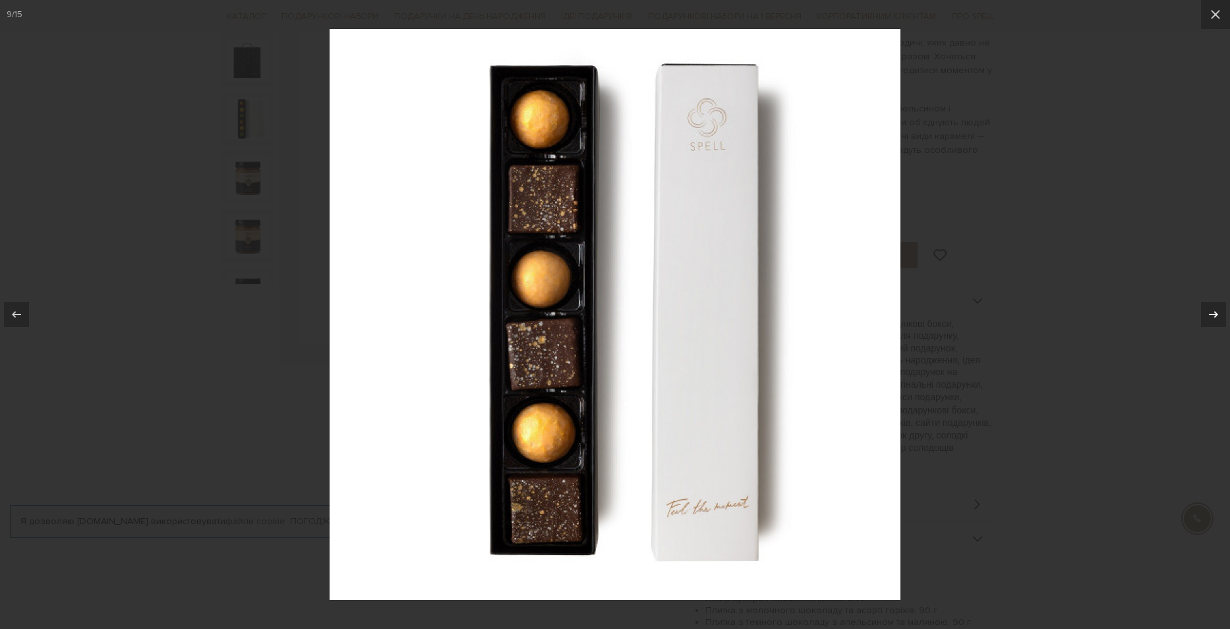
click at [1209, 313] on icon at bounding box center [1213, 314] width 16 height 16
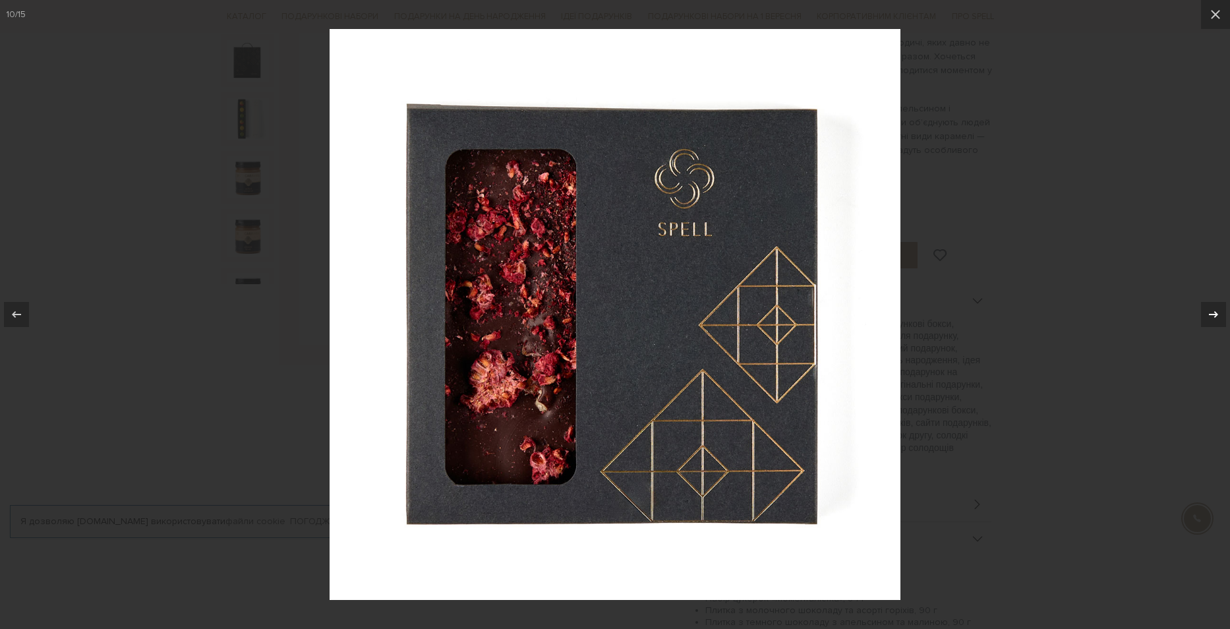
click at [1209, 313] on icon at bounding box center [1213, 314] width 16 height 16
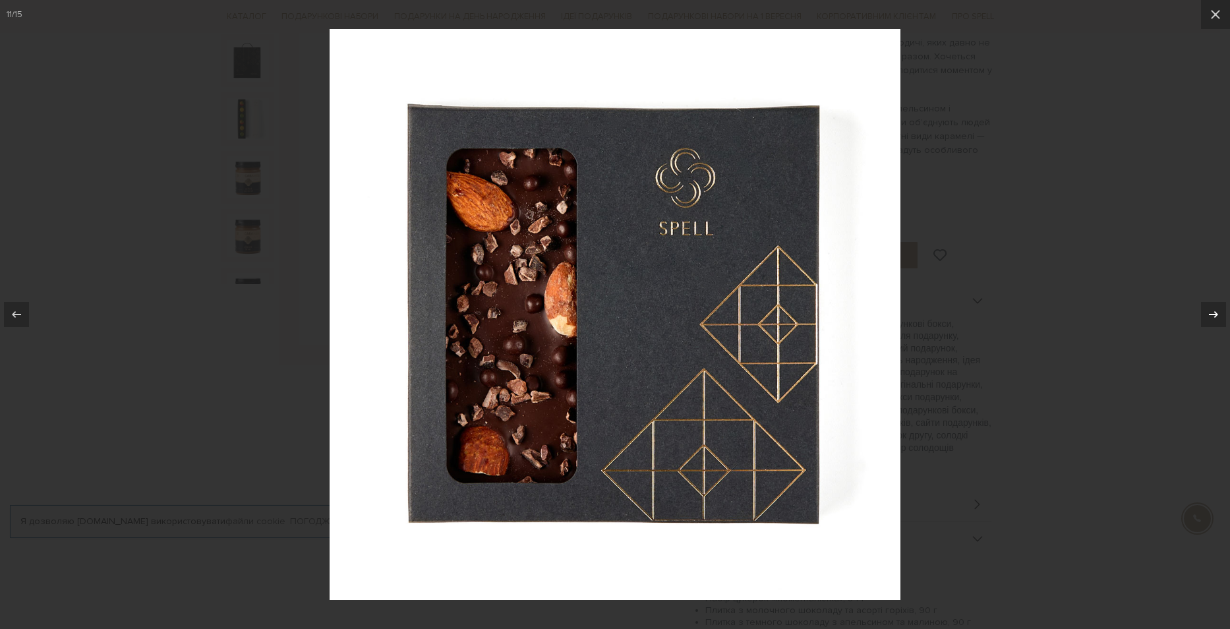
click at [1209, 313] on icon at bounding box center [1213, 314] width 16 height 16
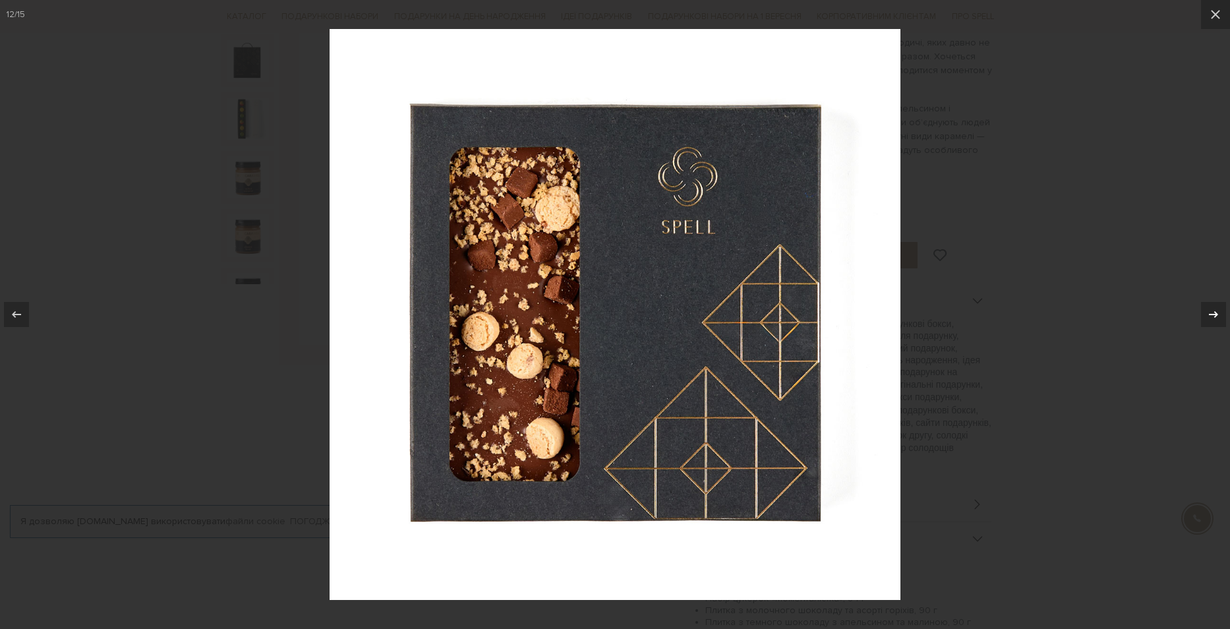
click at [1209, 313] on icon at bounding box center [1213, 314] width 16 height 16
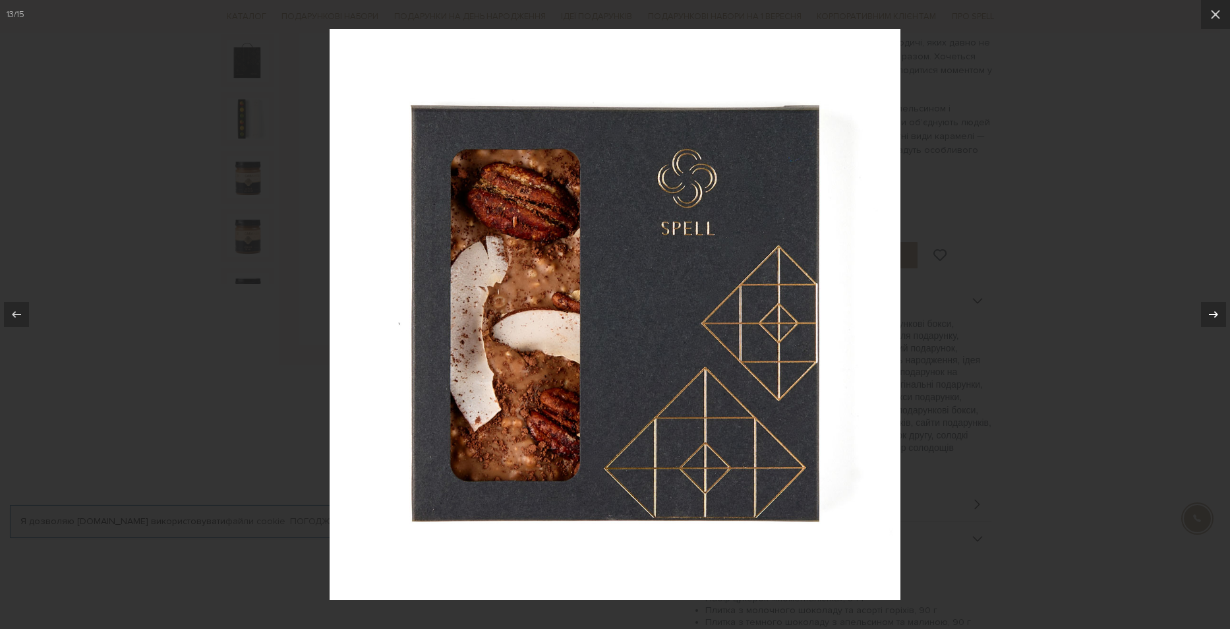
click at [1209, 313] on icon at bounding box center [1213, 314] width 16 height 16
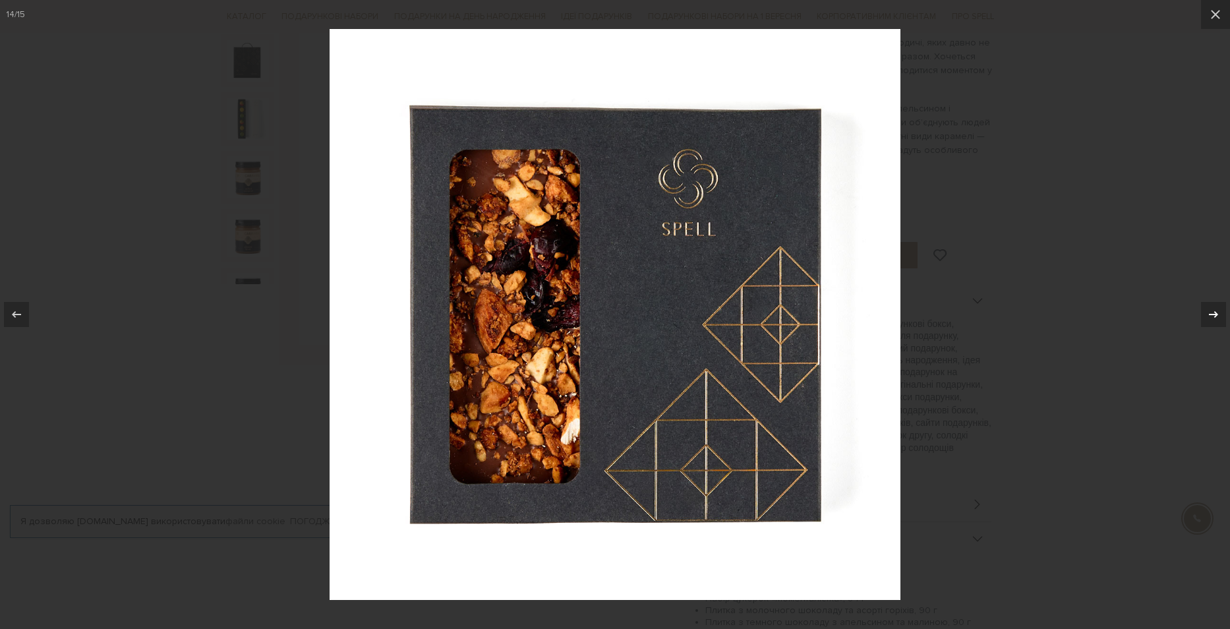
click at [1209, 313] on icon at bounding box center [1213, 314] width 16 height 16
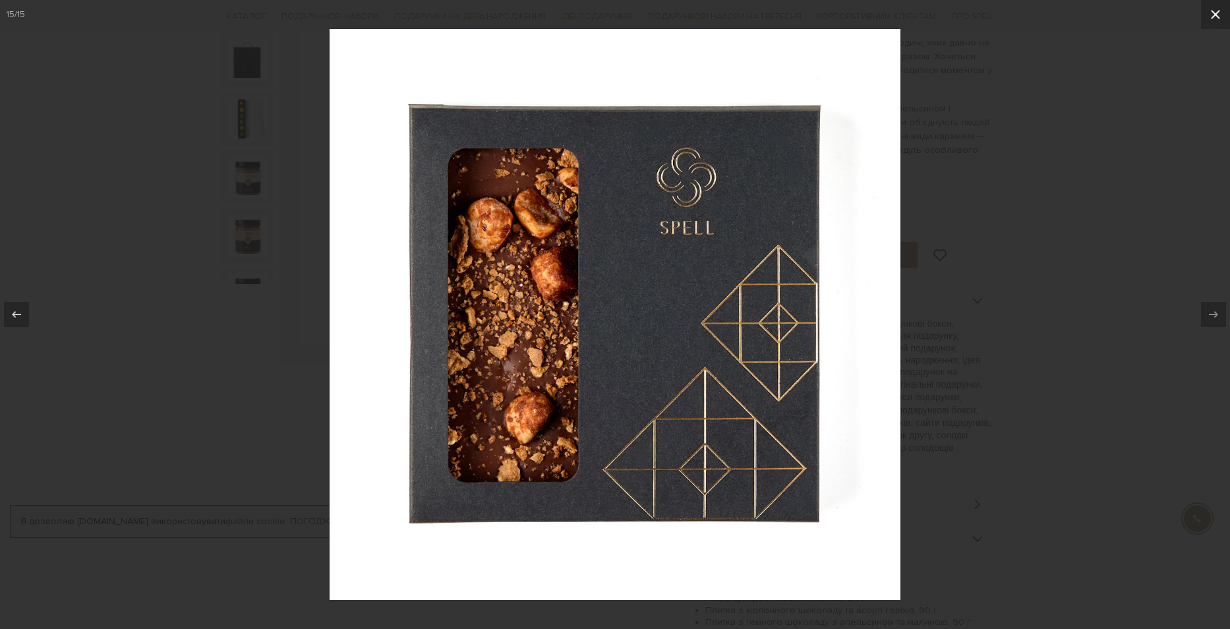
click at [1214, 14] on icon at bounding box center [1215, 15] width 16 height 16
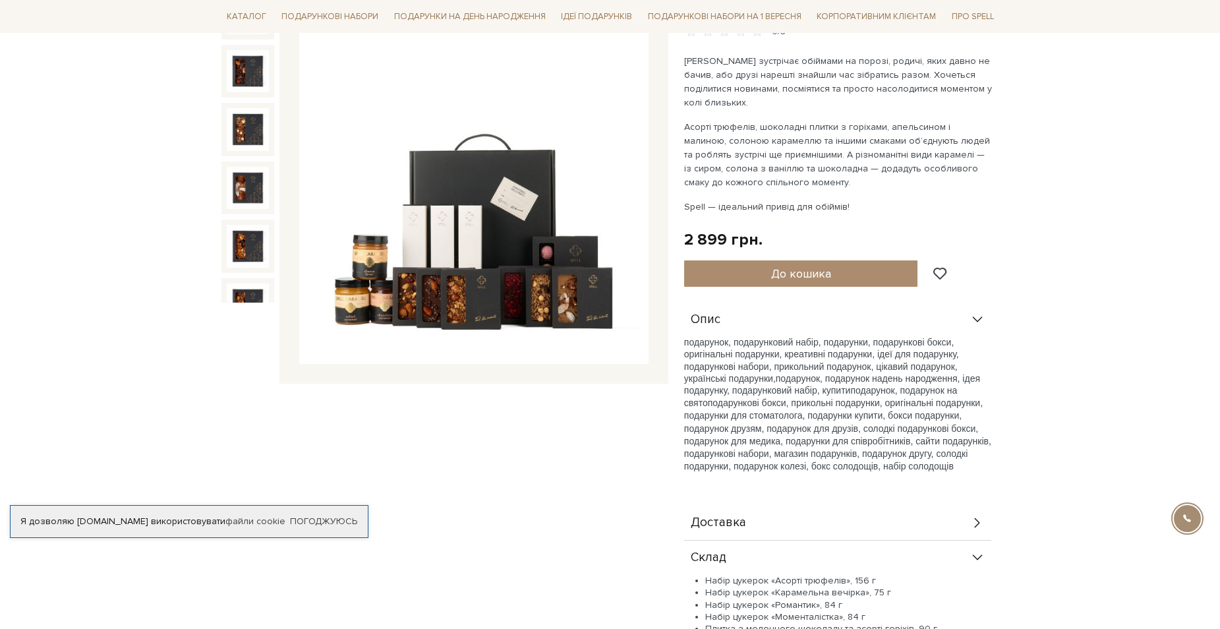
scroll to position [132, 0]
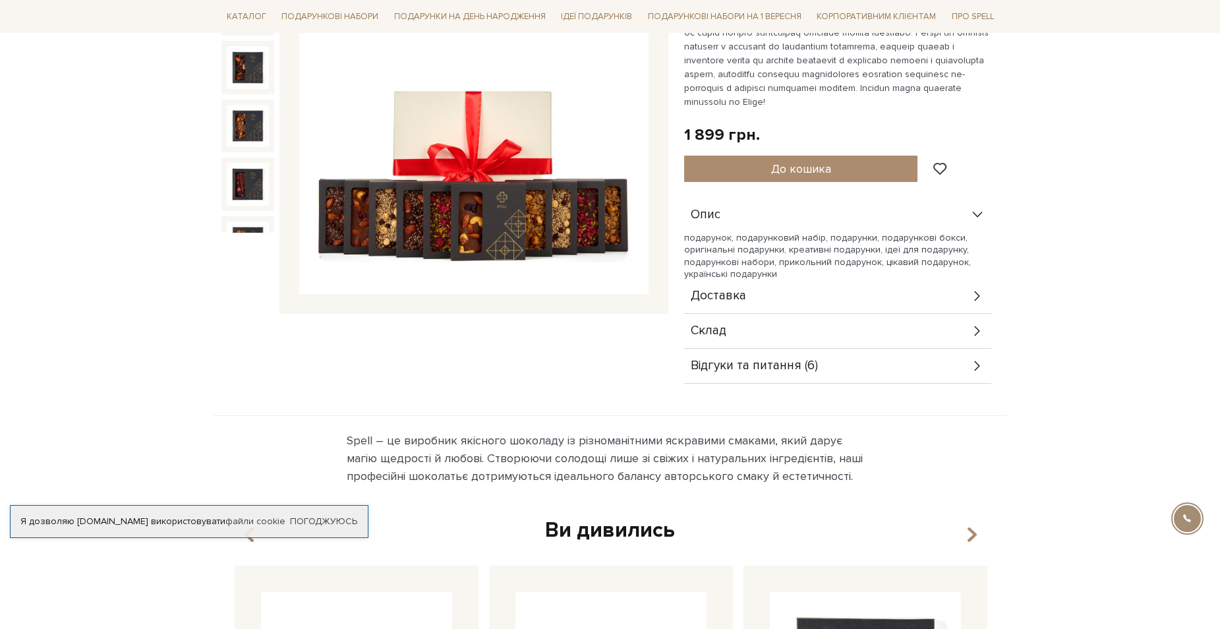
scroll to position [264, 0]
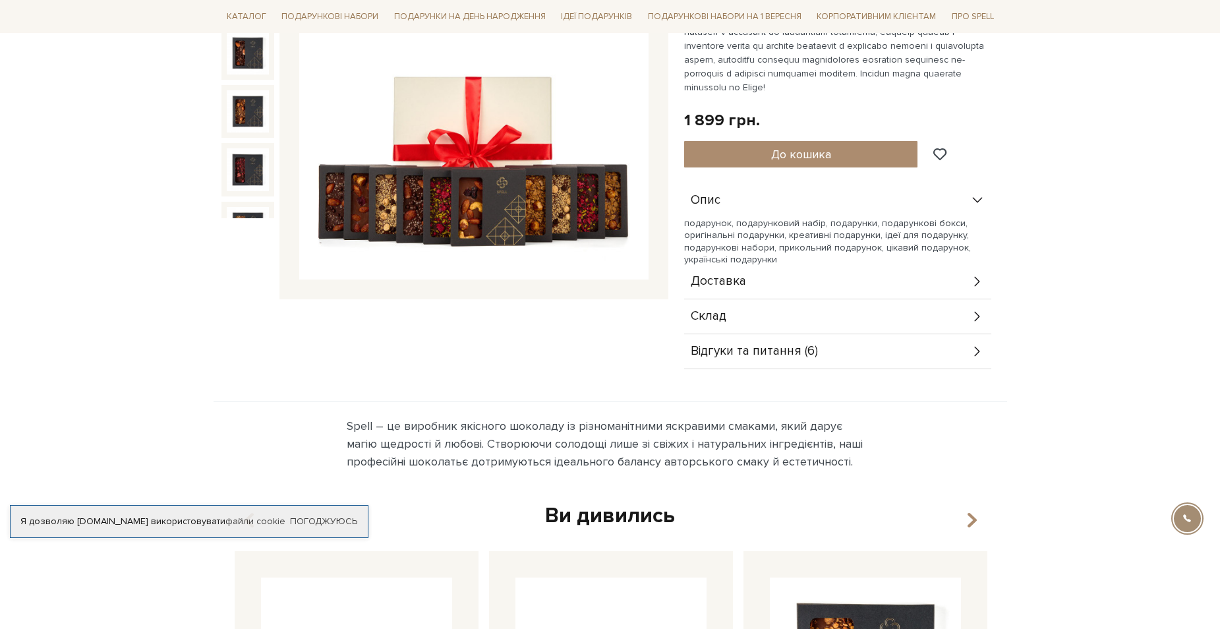
click at [874, 320] on div "Склад" at bounding box center [837, 316] width 307 height 34
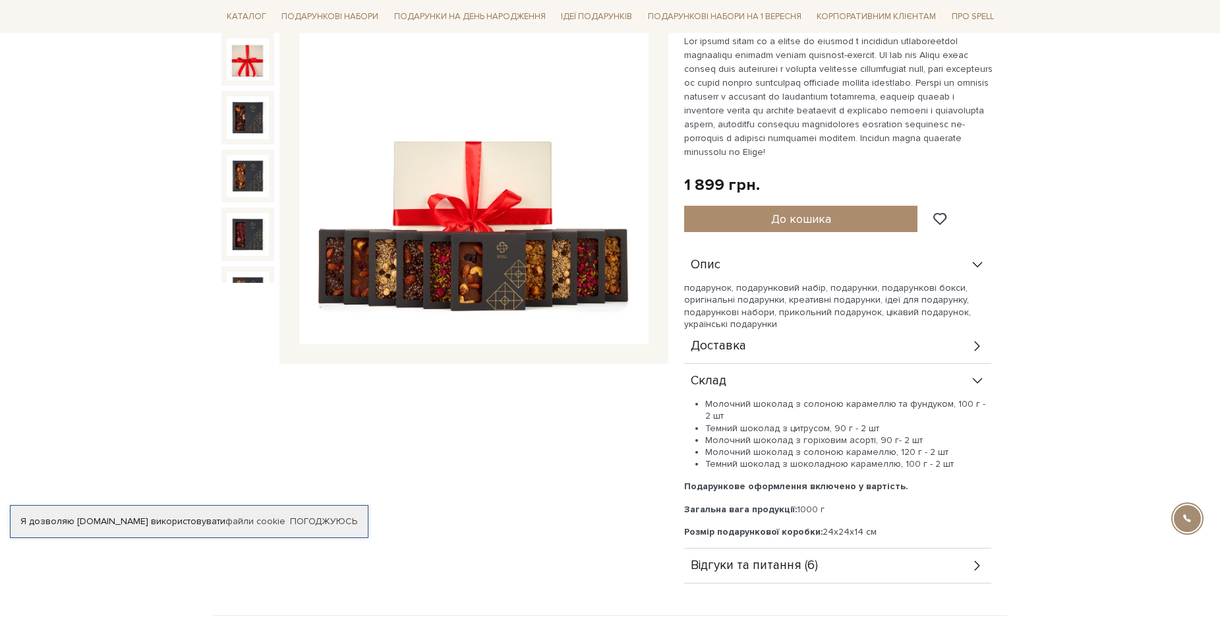
scroll to position [66, 0]
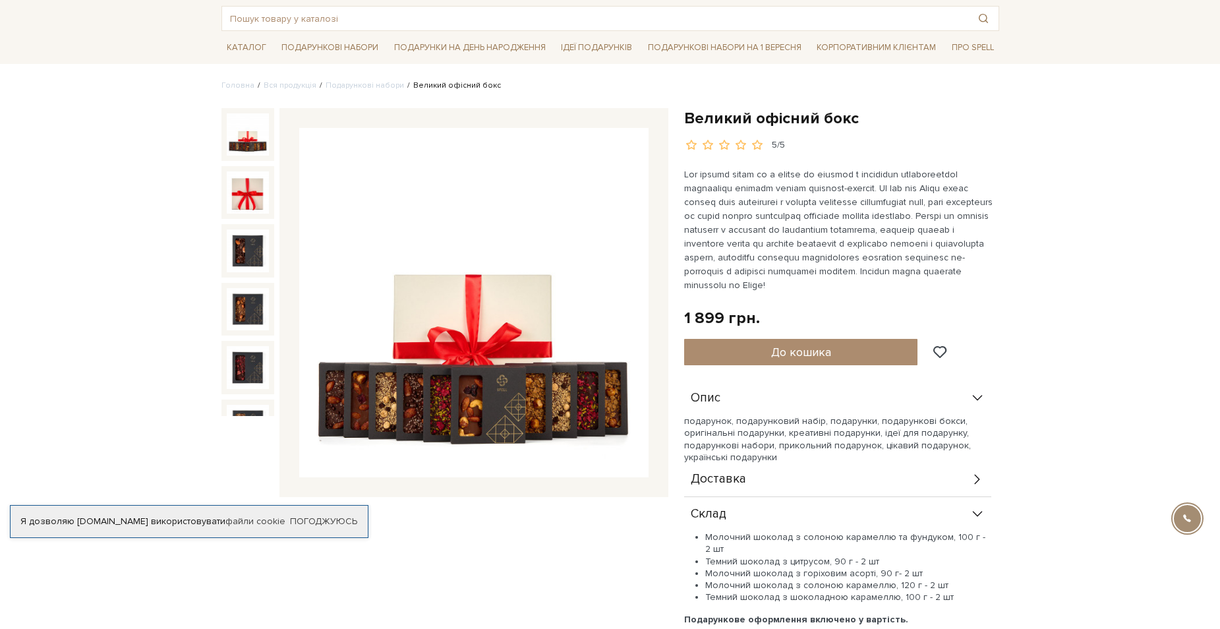
click at [255, 150] on img at bounding box center [248, 134] width 42 height 42
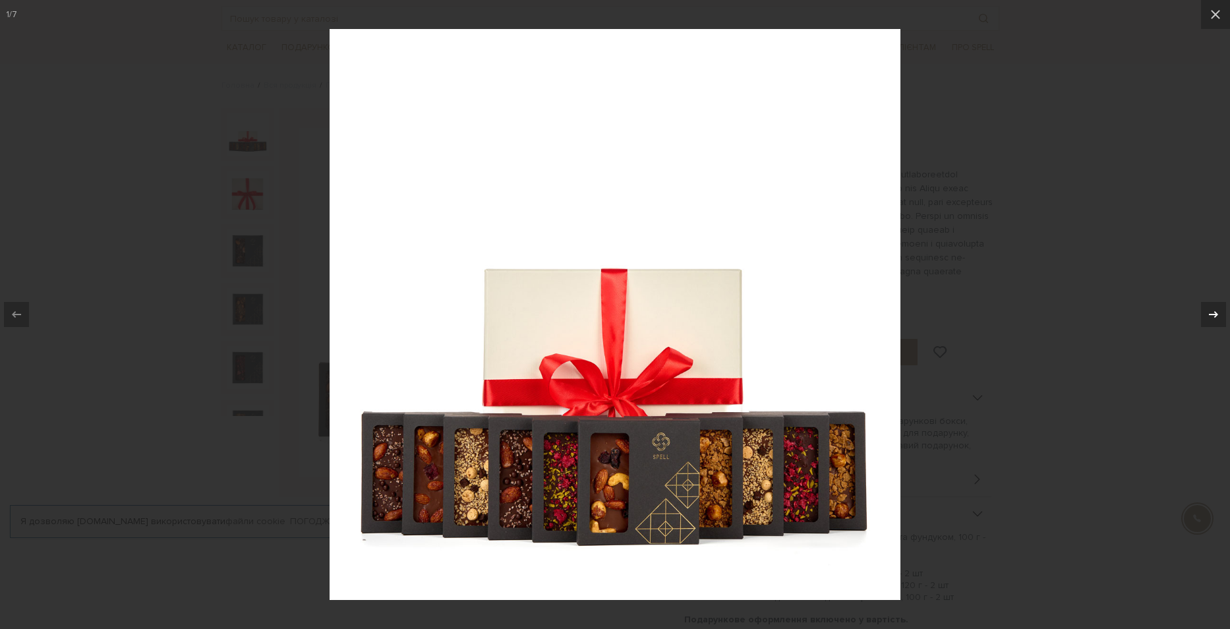
click at [1212, 317] on icon at bounding box center [1213, 314] width 16 height 16
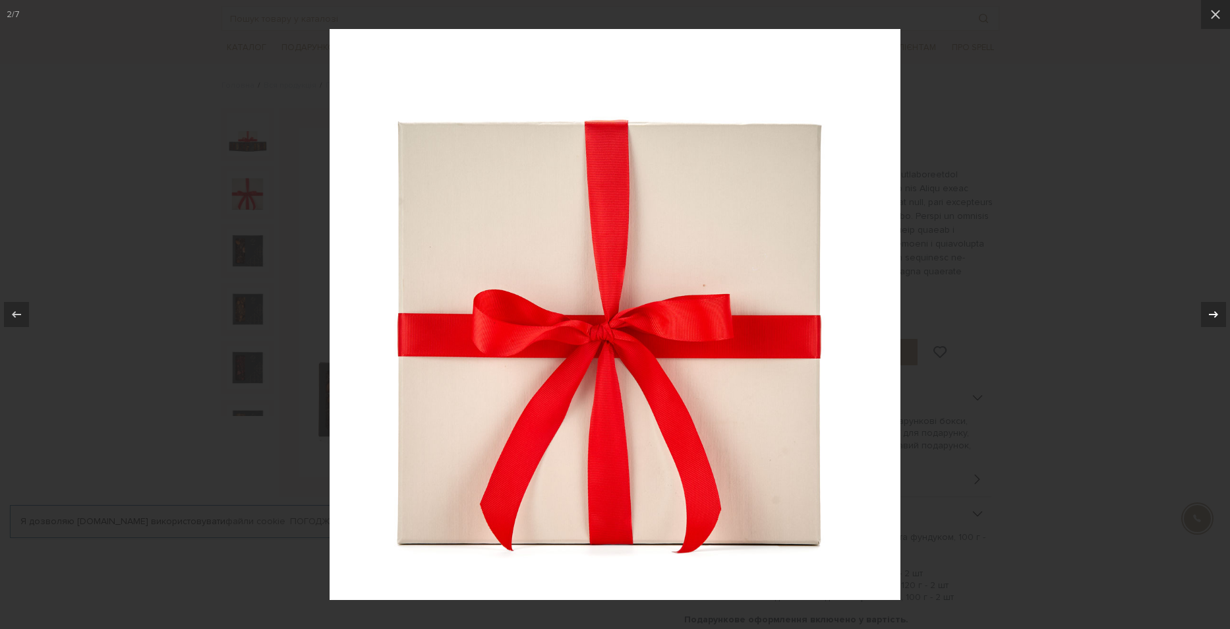
click at [1212, 317] on icon at bounding box center [1213, 314] width 16 height 16
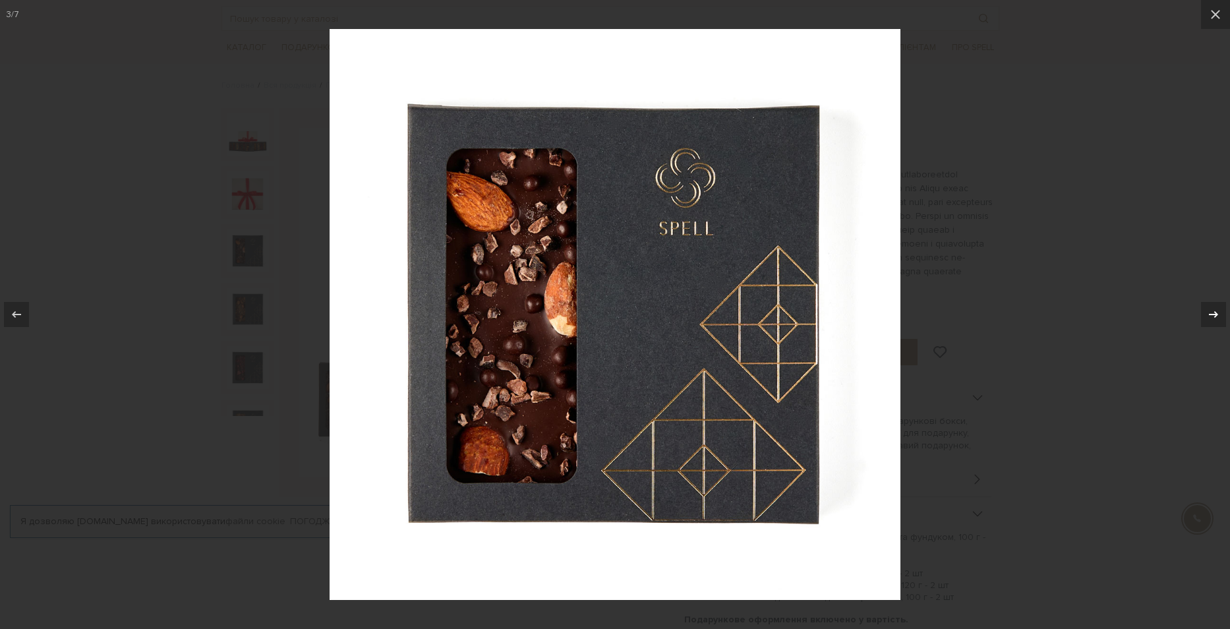
click at [1212, 317] on icon at bounding box center [1213, 314] width 16 height 16
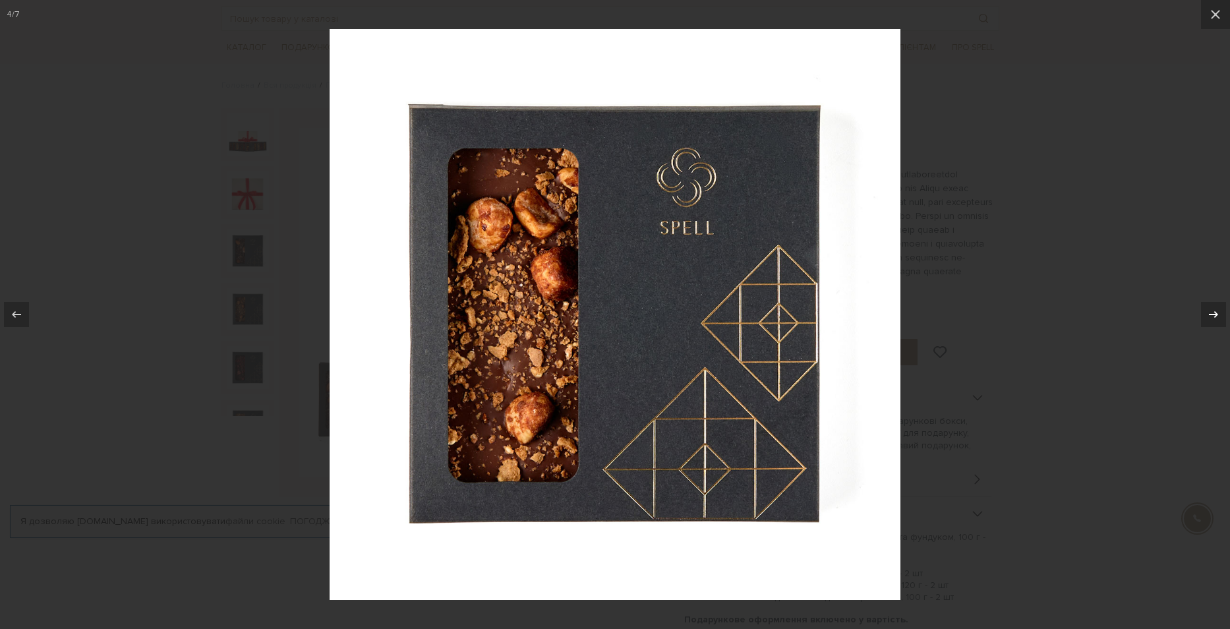
click at [1212, 317] on icon at bounding box center [1213, 314] width 16 height 16
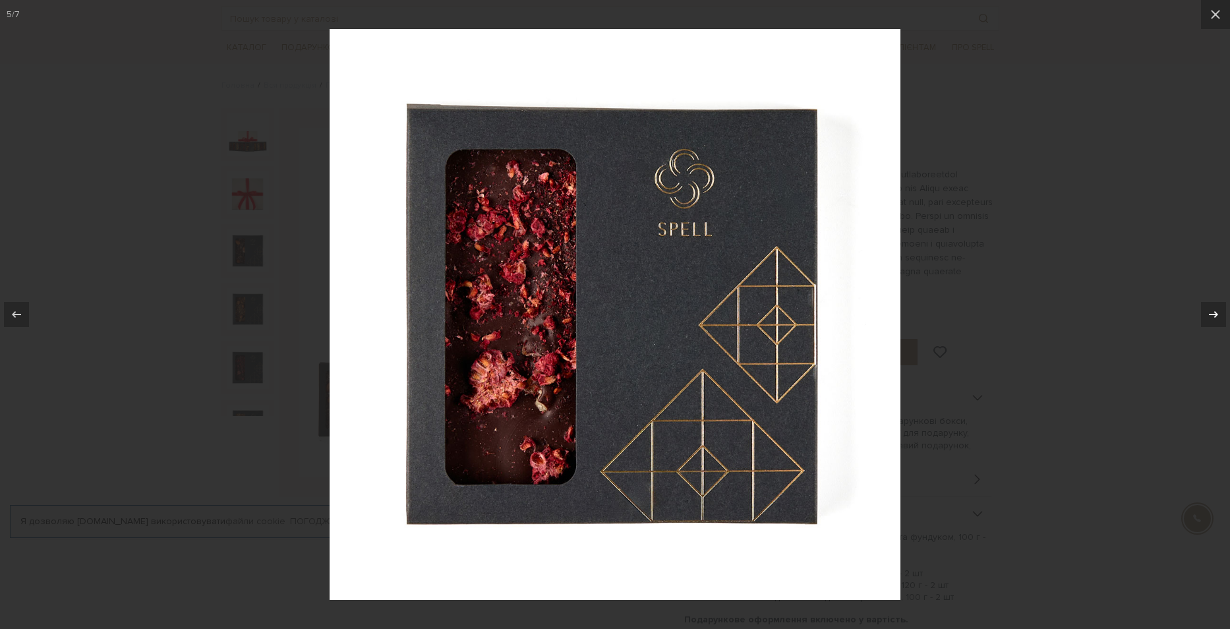
click at [1212, 317] on icon at bounding box center [1213, 314] width 16 height 16
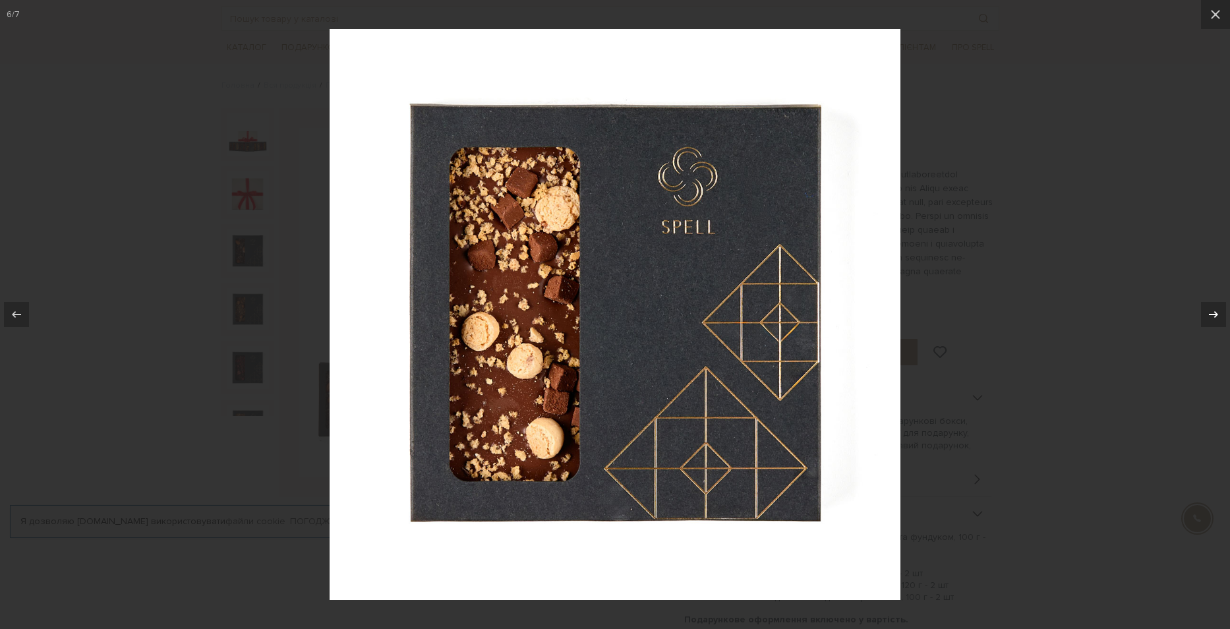
click at [1212, 317] on icon at bounding box center [1213, 314] width 16 height 16
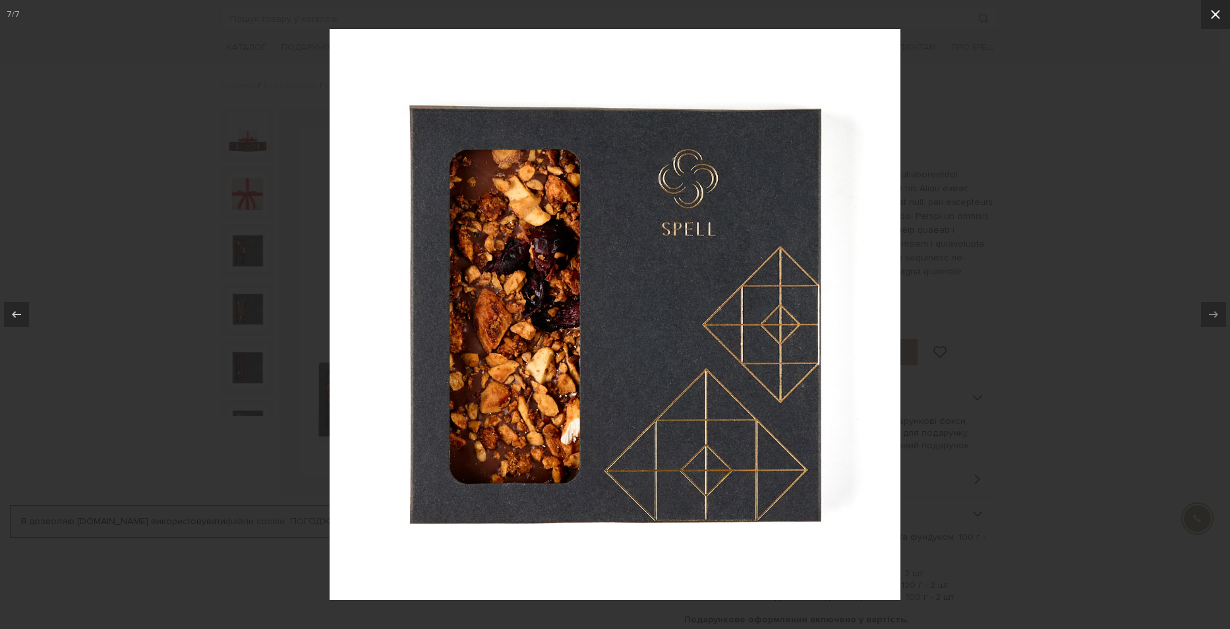
click at [1213, 19] on icon at bounding box center [1215, 15] width 16 height 16
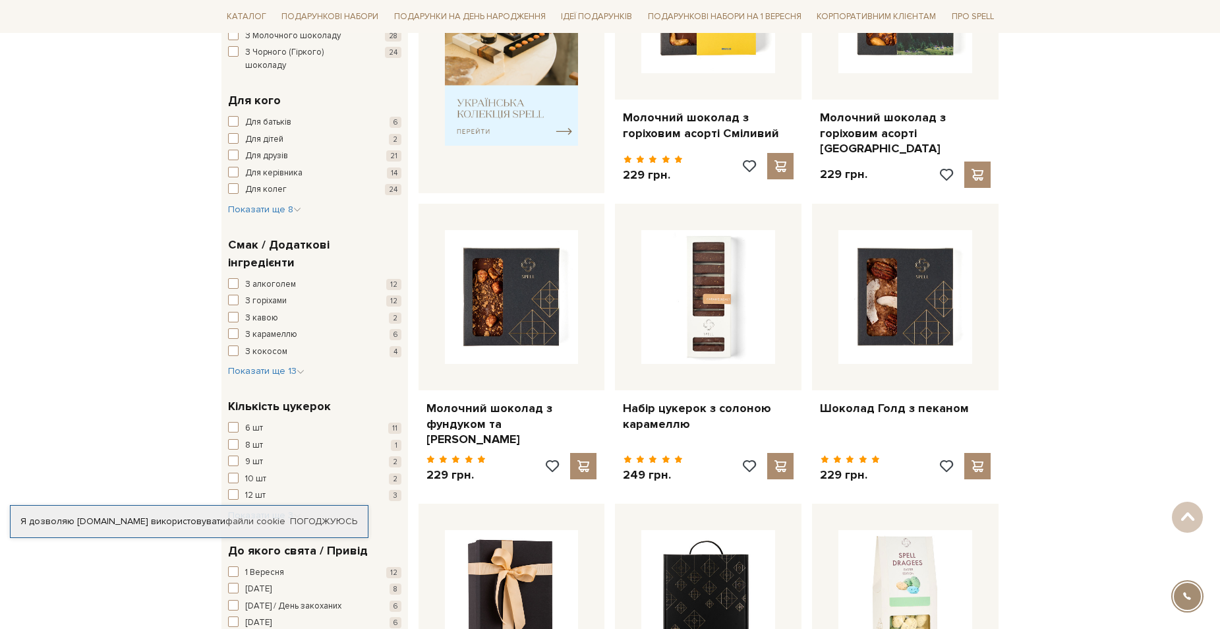
scroll to position [659, 0]
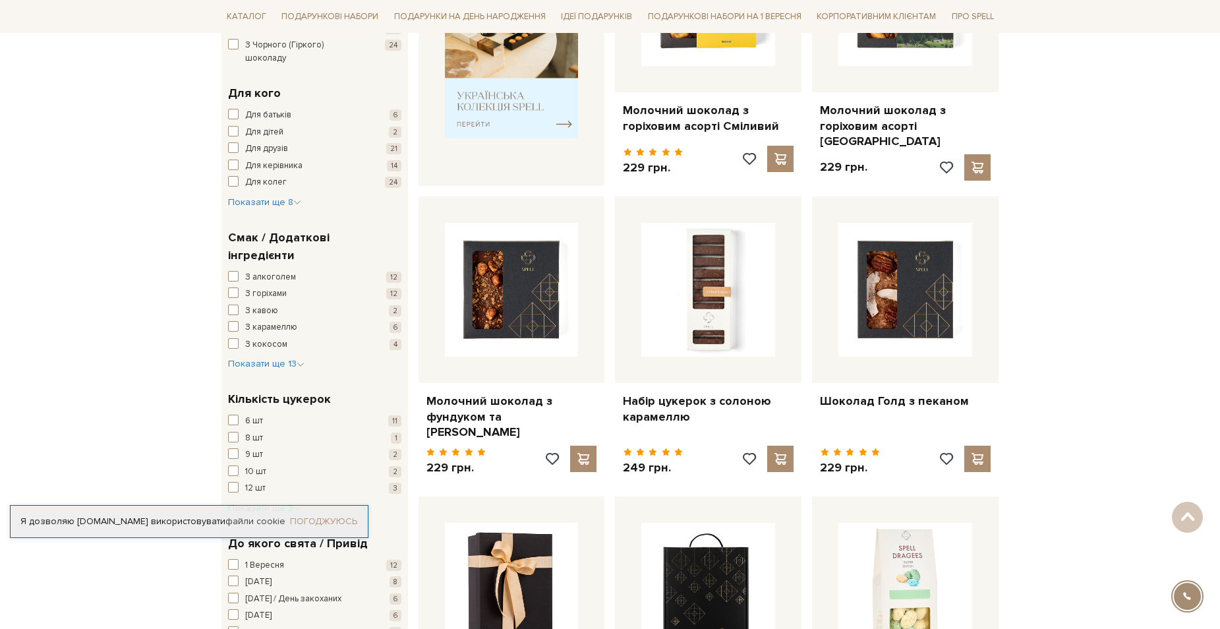
click at [330, 521] on link "Погоджуюсь" at bounding box center [323, 521] width 67 height 12
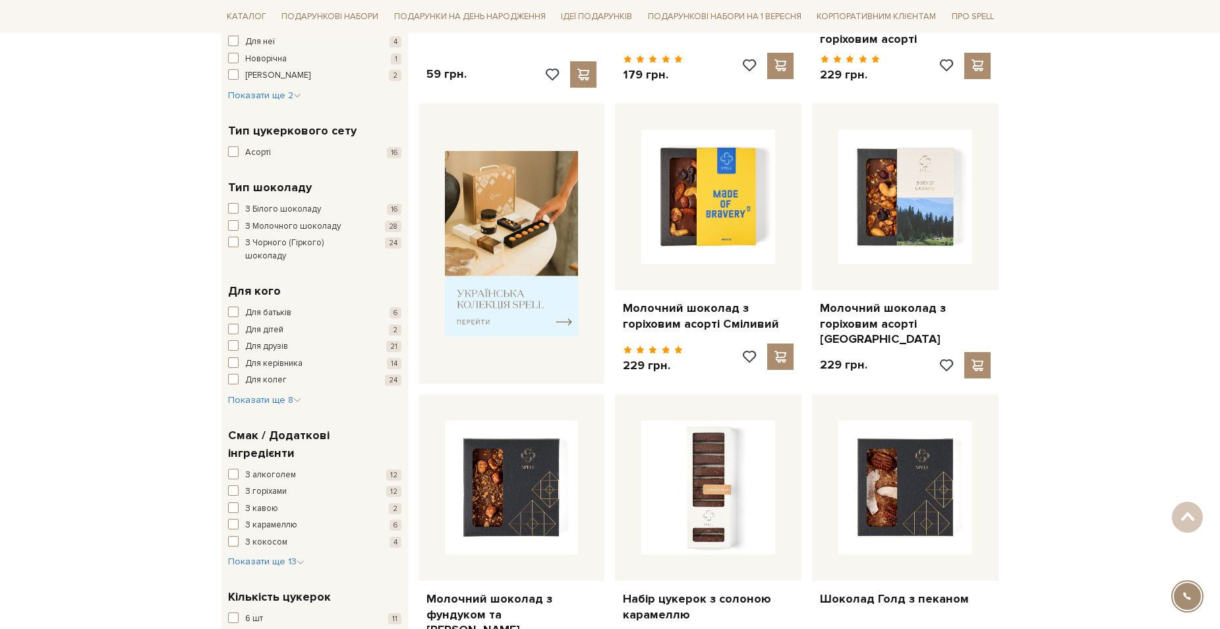
scroll to position [527, 0]
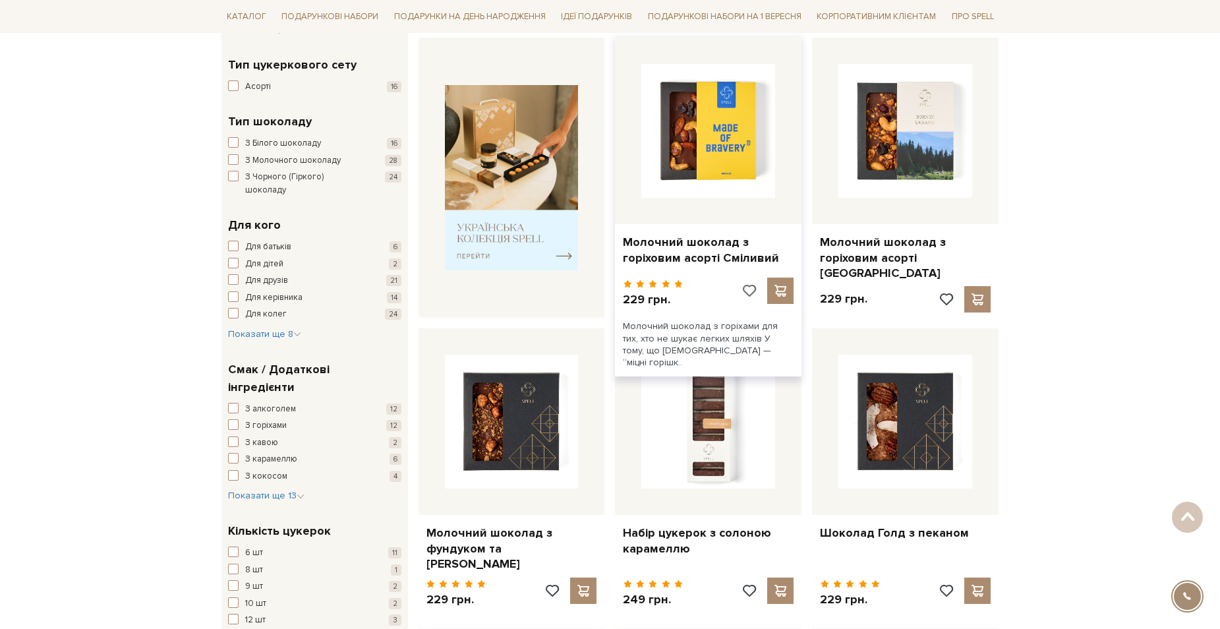
click at [751, 285] on span at bounding box center [749, 291] width 16 height 12
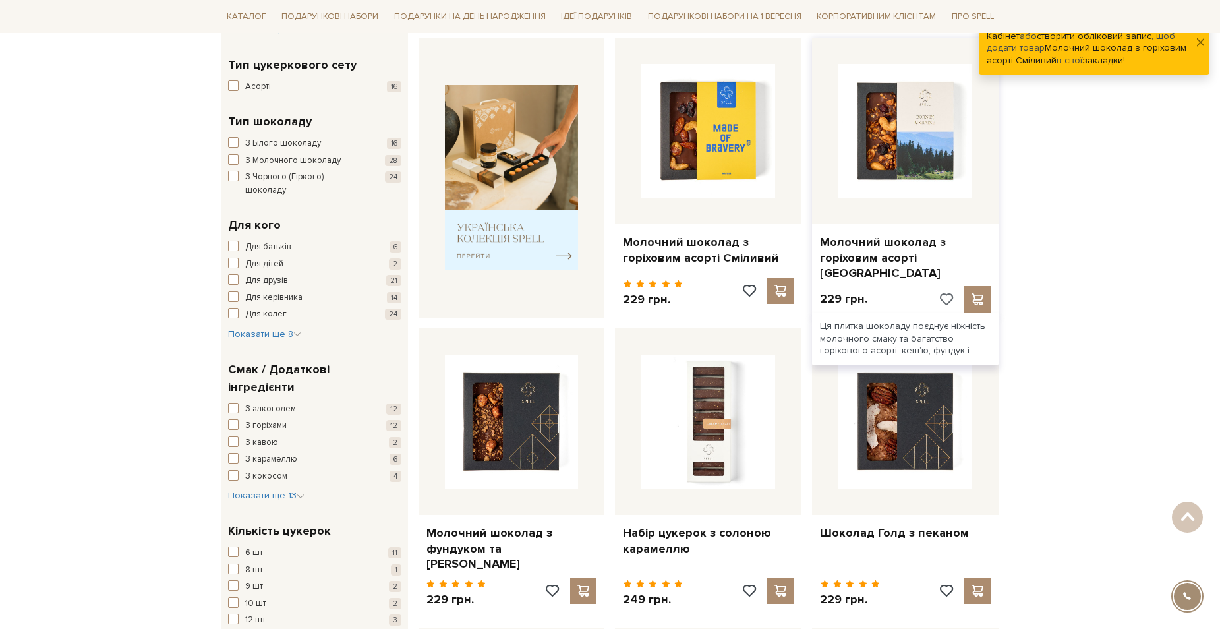
click at [948, 293] on span at bounding box center [946, 299] width 16 height 12
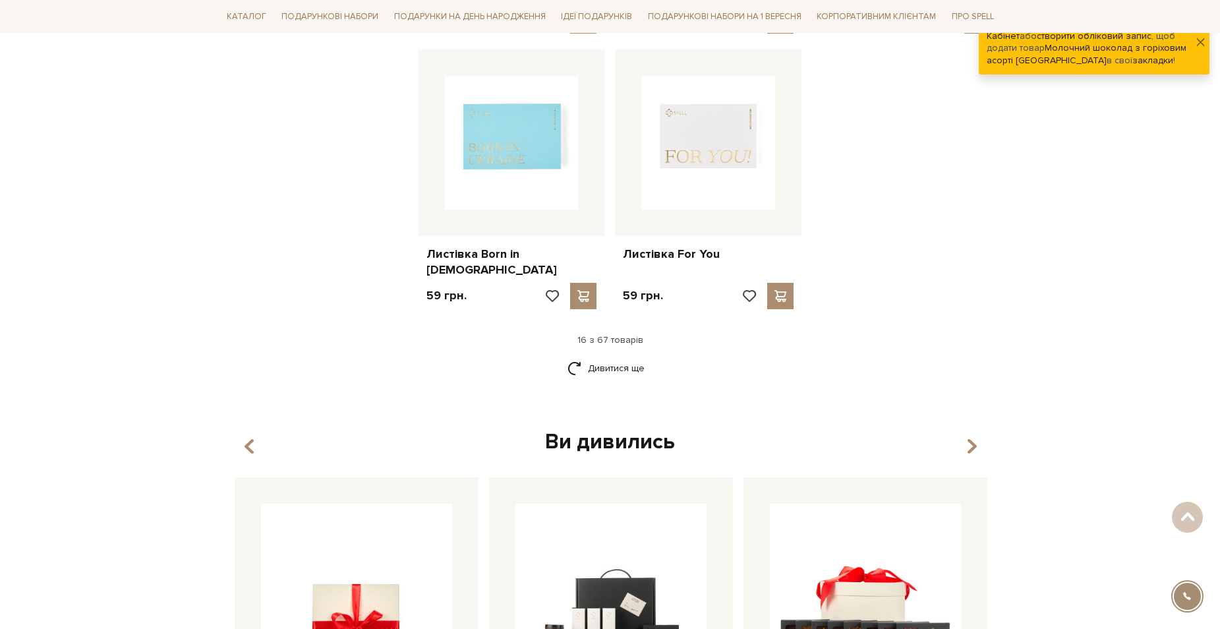
scroll to position [1713, 0]
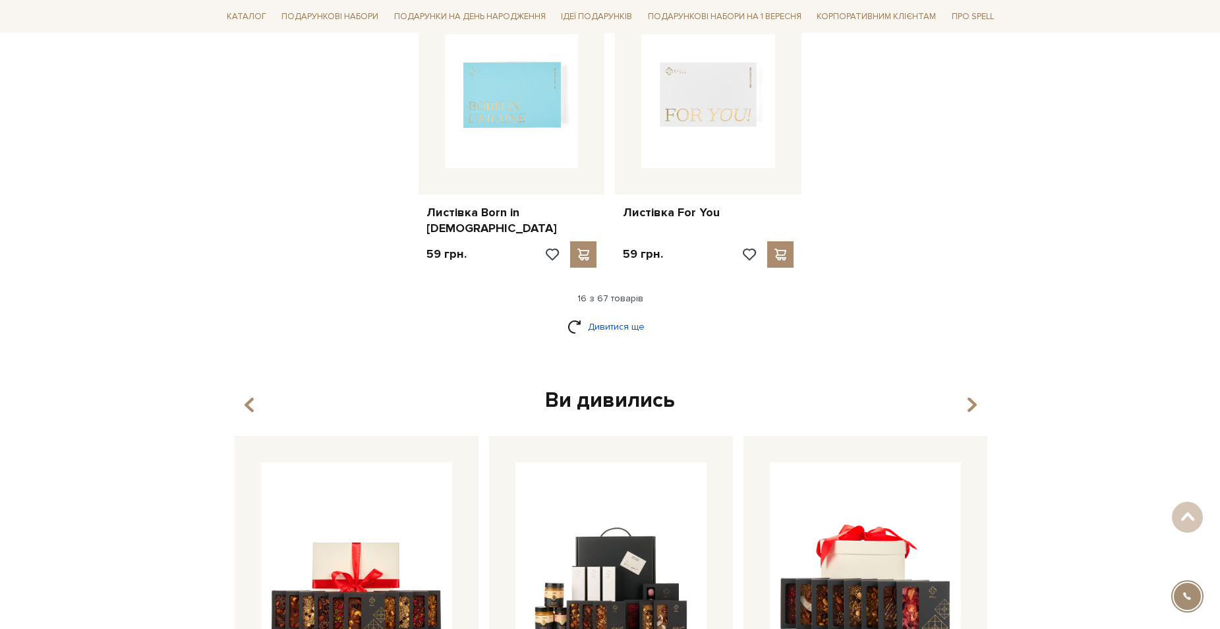
click at [605, 315] on link "Дивитися ще" at bounding box center [610, 326] width 86 height 23
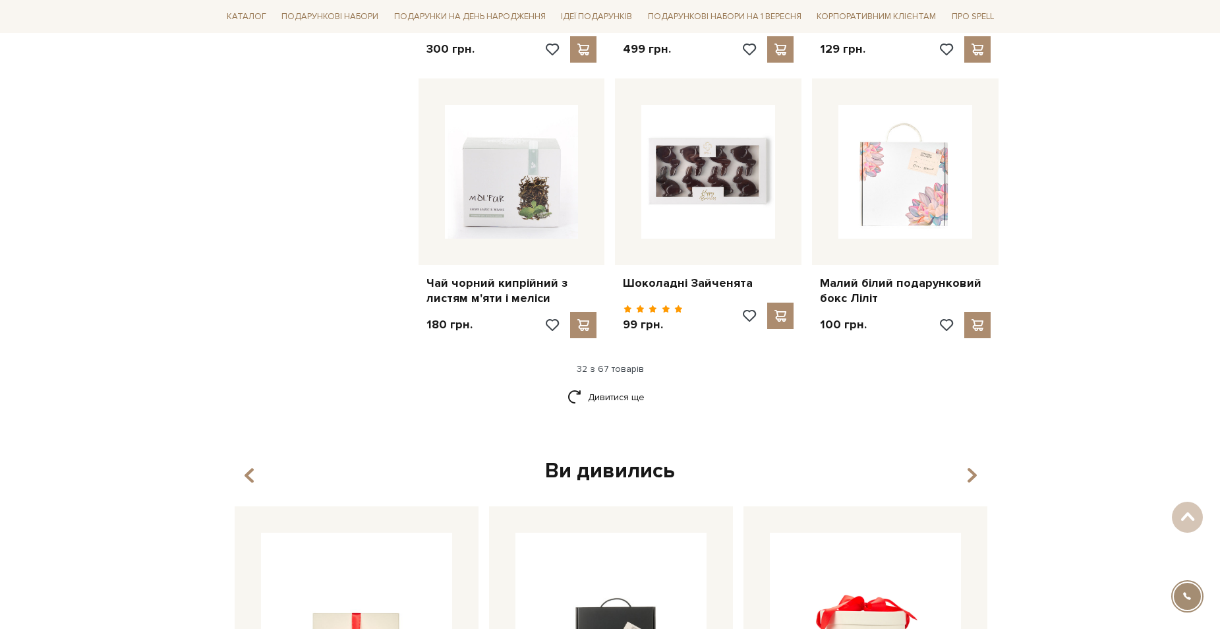
scroll to position [3031, 0]
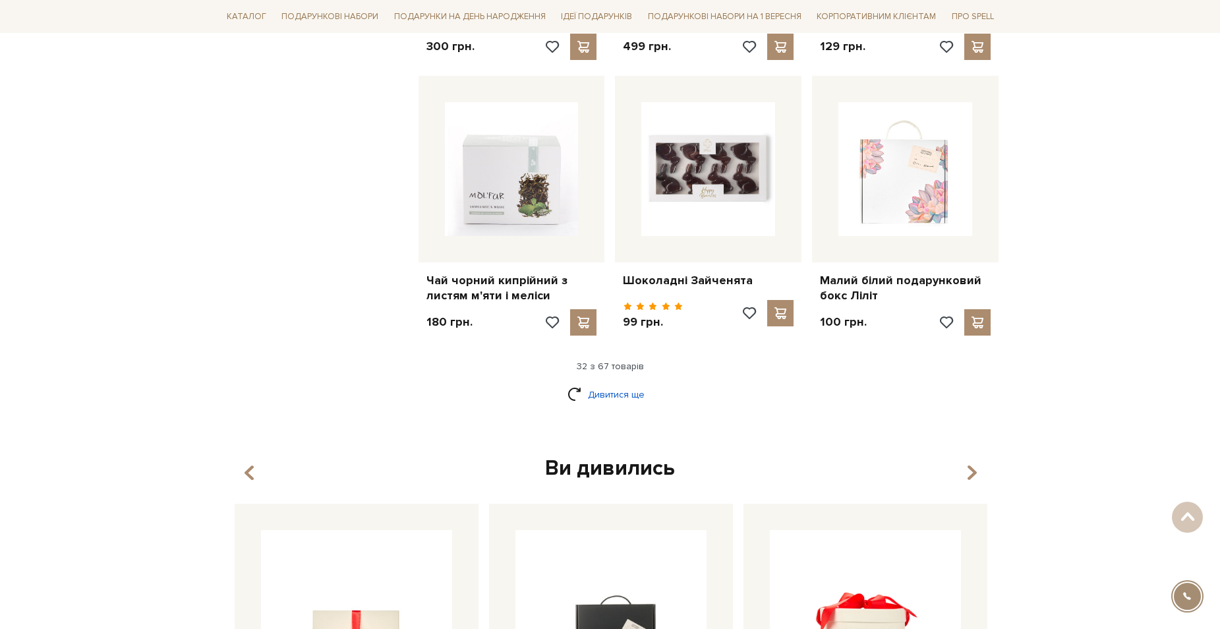
click at [620, 383] on link "Дивитися ще" at bounding box center [610, 394] width 86 height 23
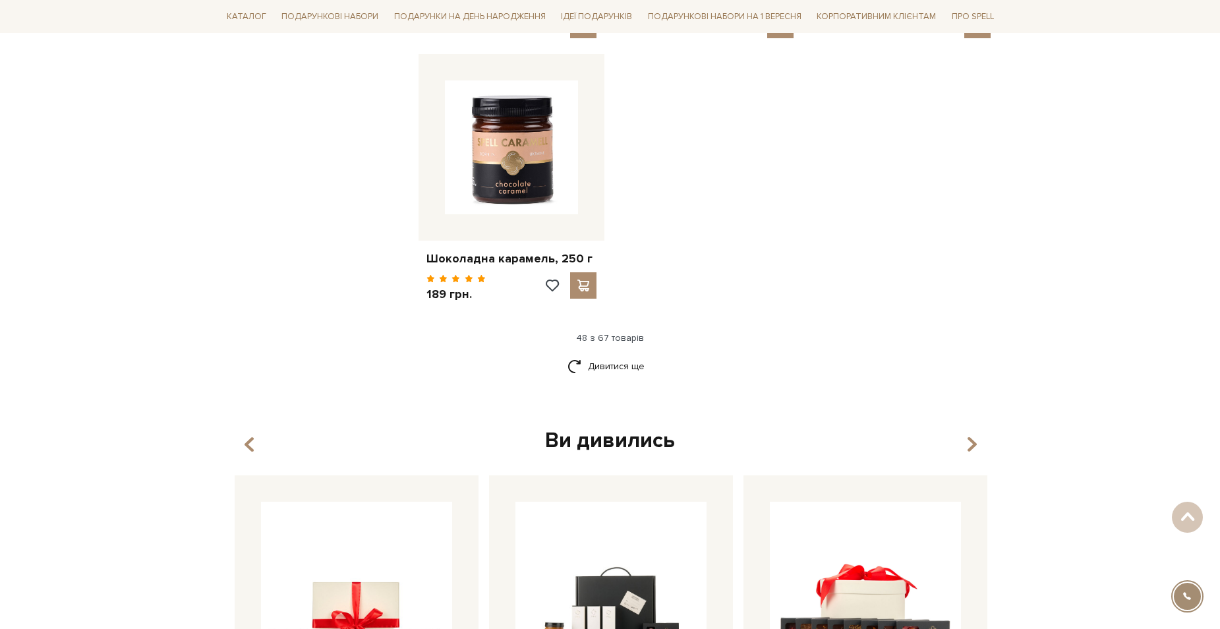
scroll to position [4744, 0]
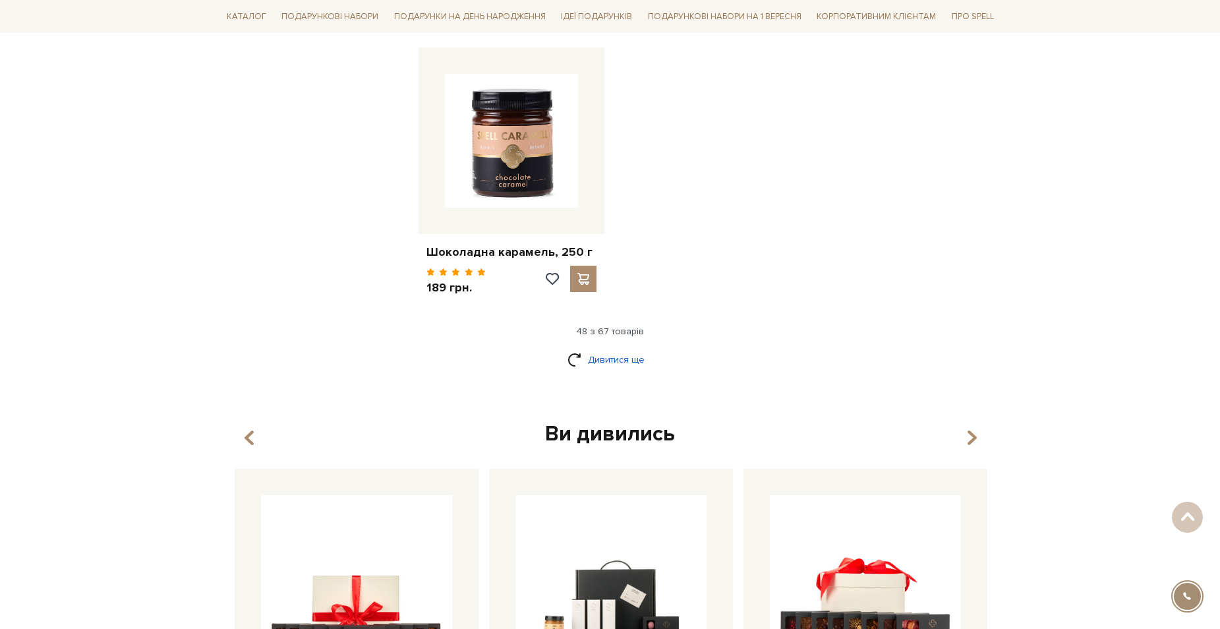
click at [620, 348] on link "Дивитися ще" at bounding box center [610, 359] width 86 height 23
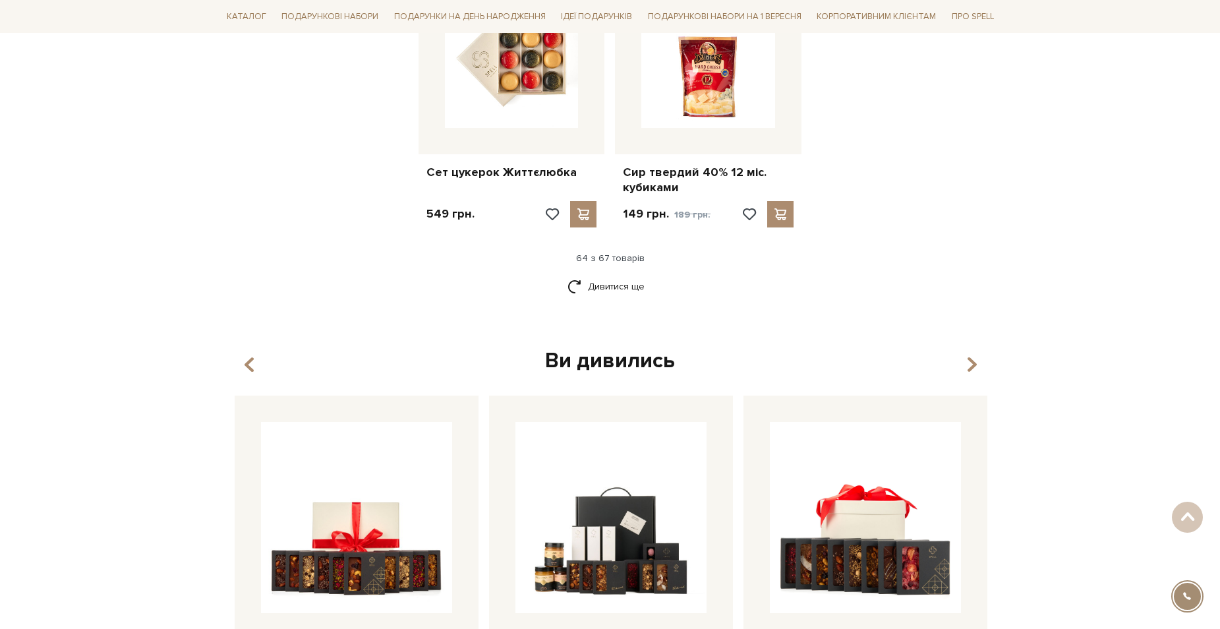
scroll to position [6260, 0]
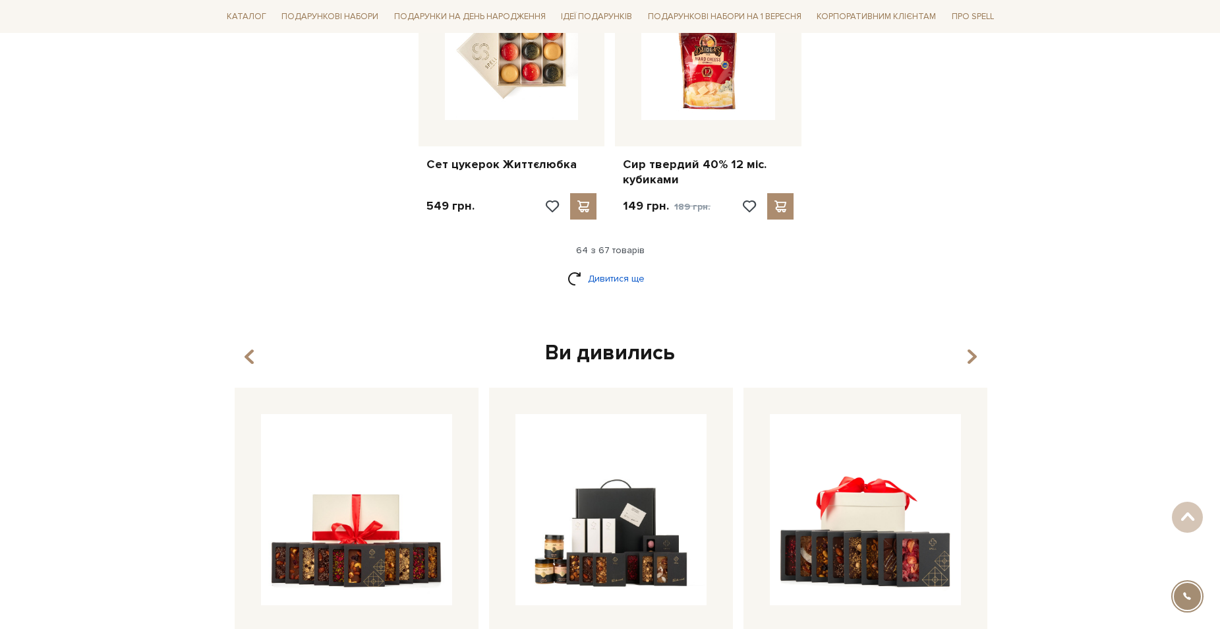
click at [603, 267] on link "Дивитися ще" at bounding box center [610, 278] width 86 height 23
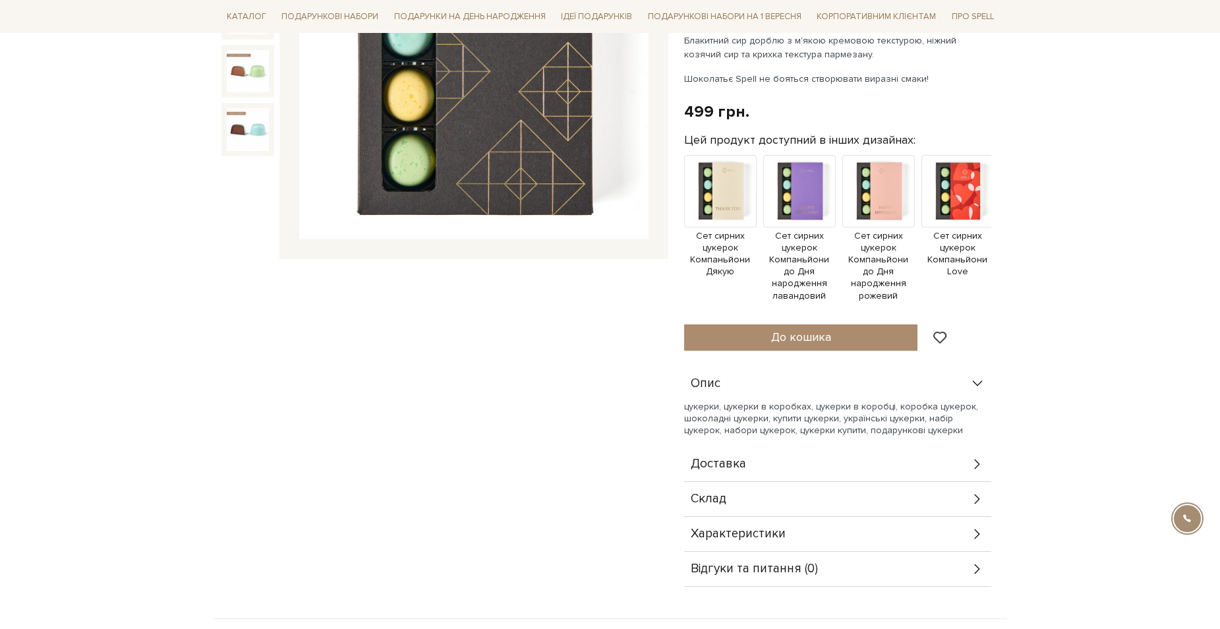
scroll to position [329, 0]
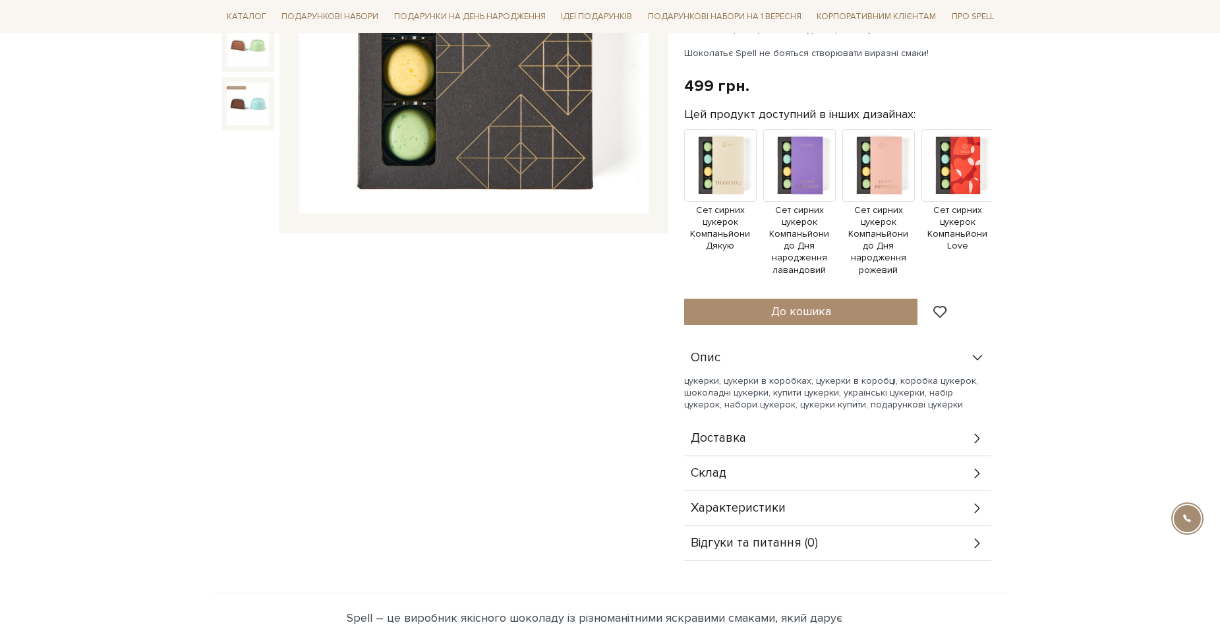
click at [968, 459] on div "Склад" at bounding box center [837, 473] width 307 height 34
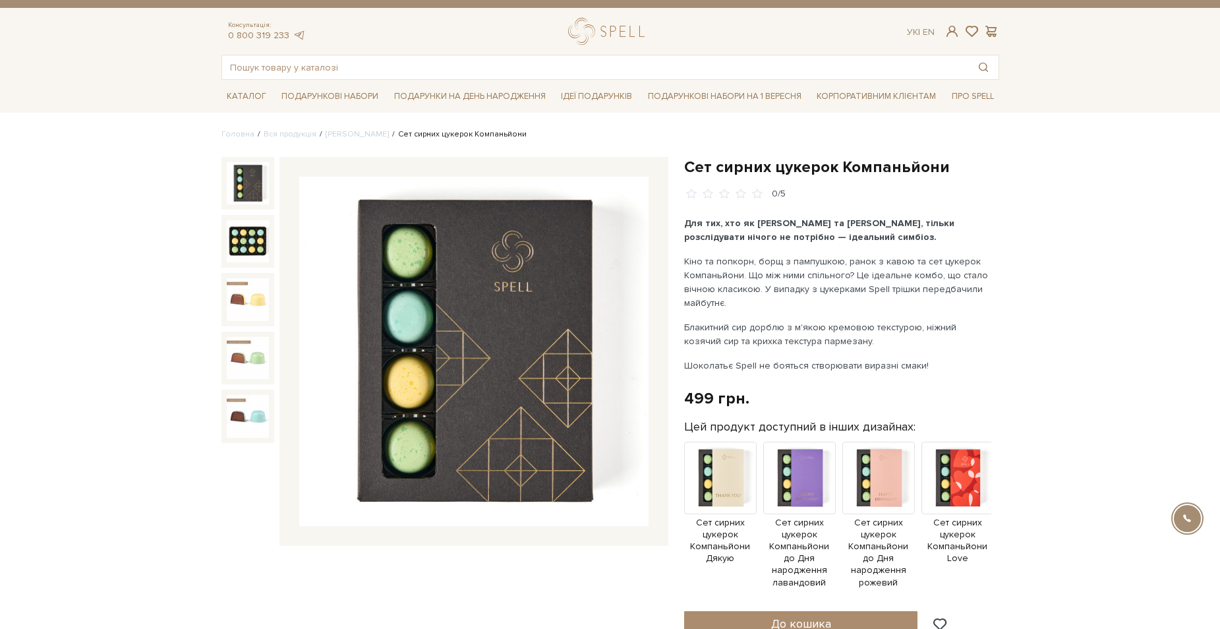
scroll to position [0, 0]
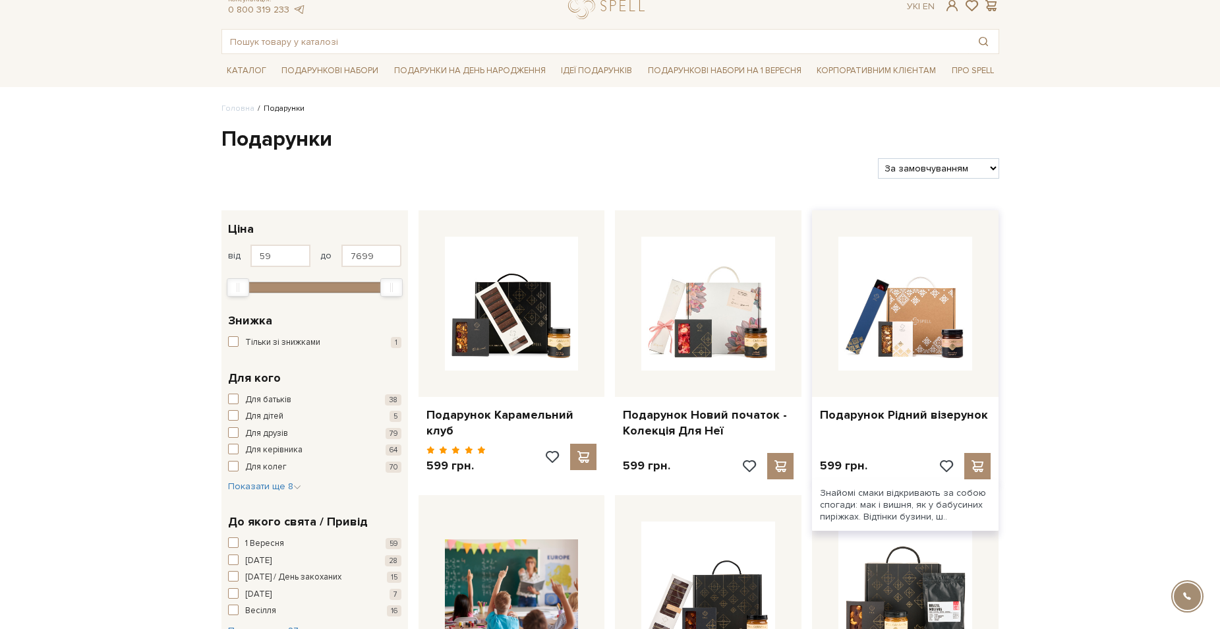
scroll to position [66, 0]
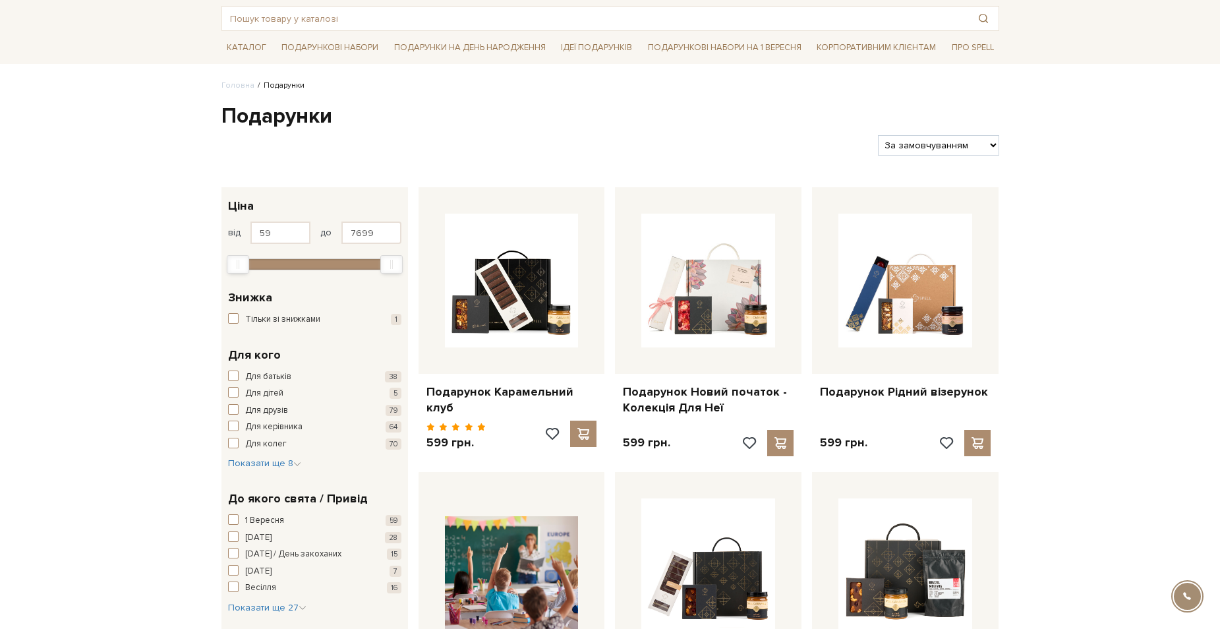
click at [953, 146] on select "За замовчуванням За Ціною (зростання) За Ціною (зменшення) Новинки За популярні…" at bounding box center [938, 145] width 121 height 20
select select "[URL][DOMAIN_NAME]"
click at [878, 135] on select "За замовчуванням За Ціною (зростання) За Ціною (зменшення) Новинки За популярні…" at bounding box center [938, 145] width 121 height 20
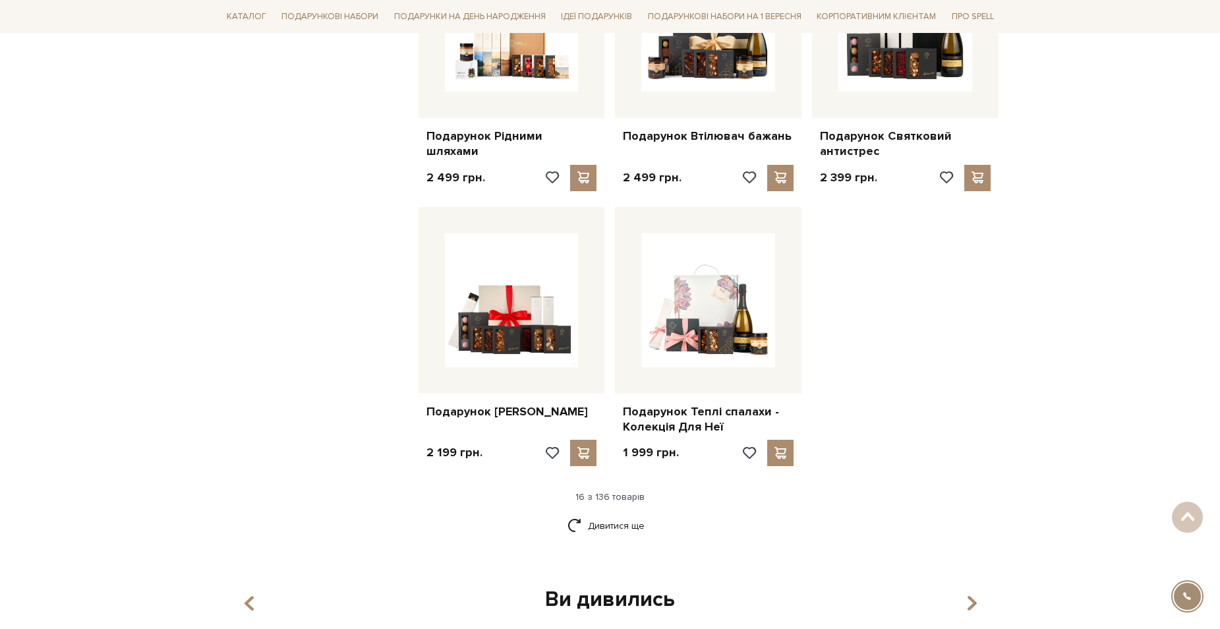
scroll to position [1450, 0]
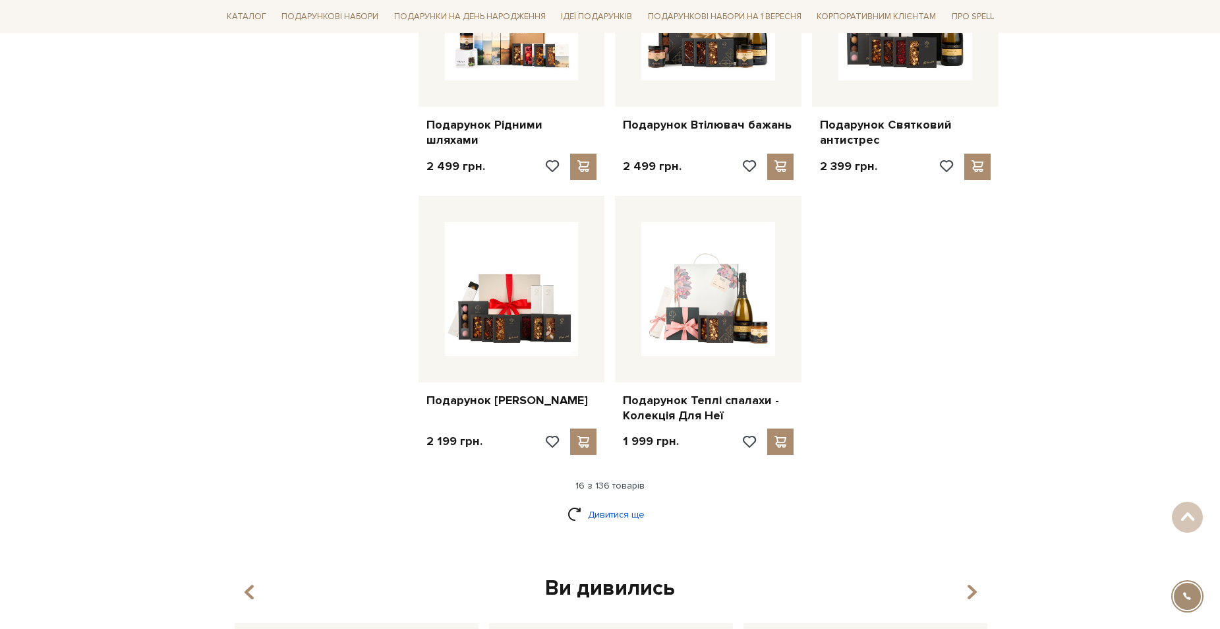
click at [606, 515] on link "Дивитися ще" at bounding box center [610, 514] width 86 height 23
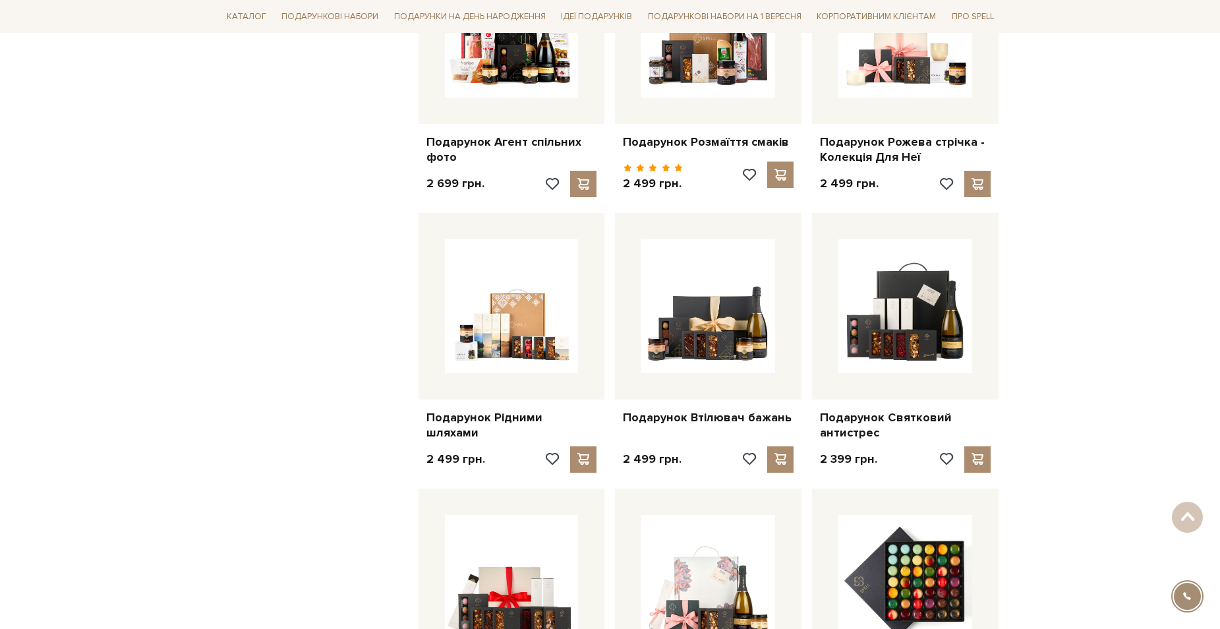
scroll to position [857, 0]
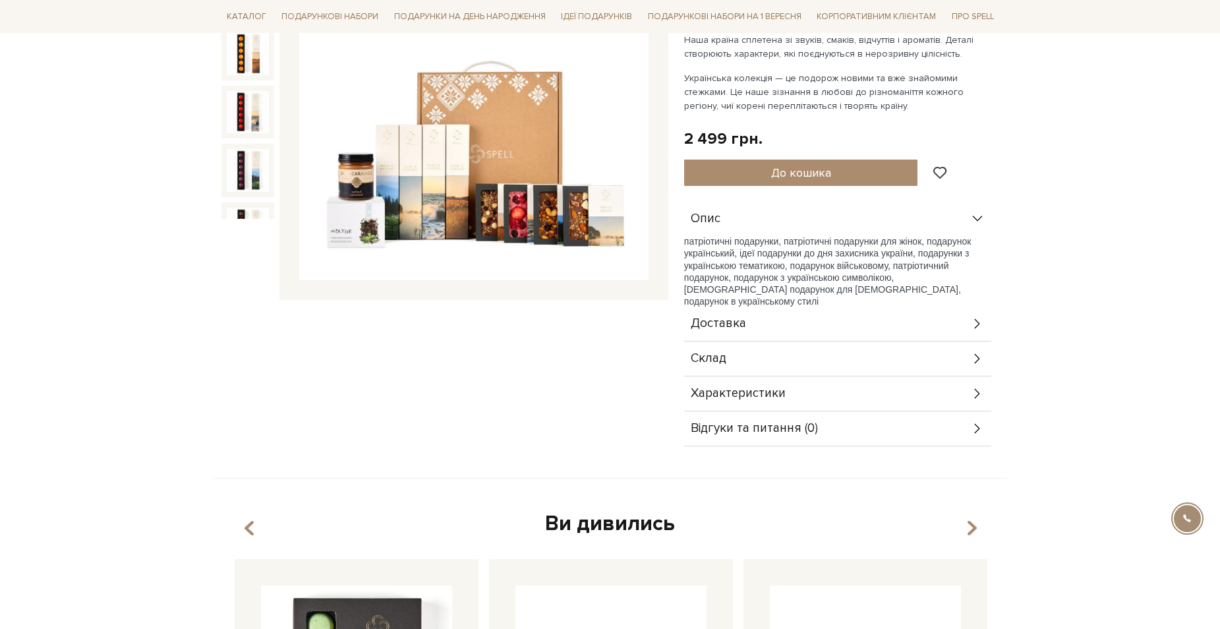
scroll to position [264, 0]
click at [977, 357] on icon at bounding box center [977, 358] width 14 height 14
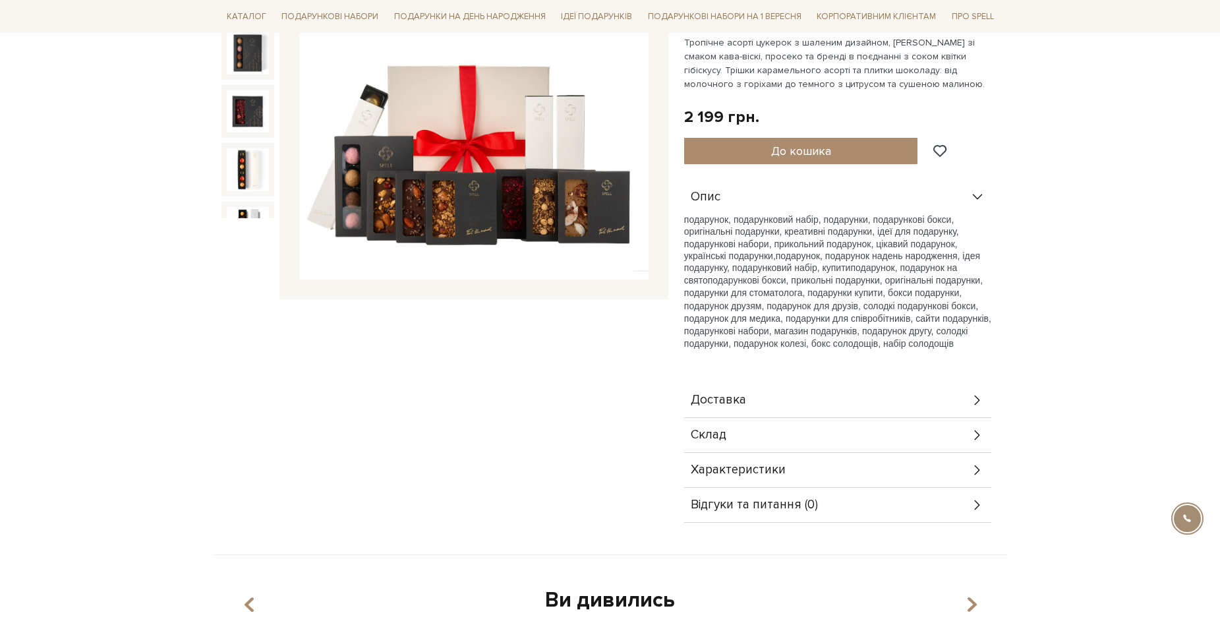
scroll to position [329, 0]
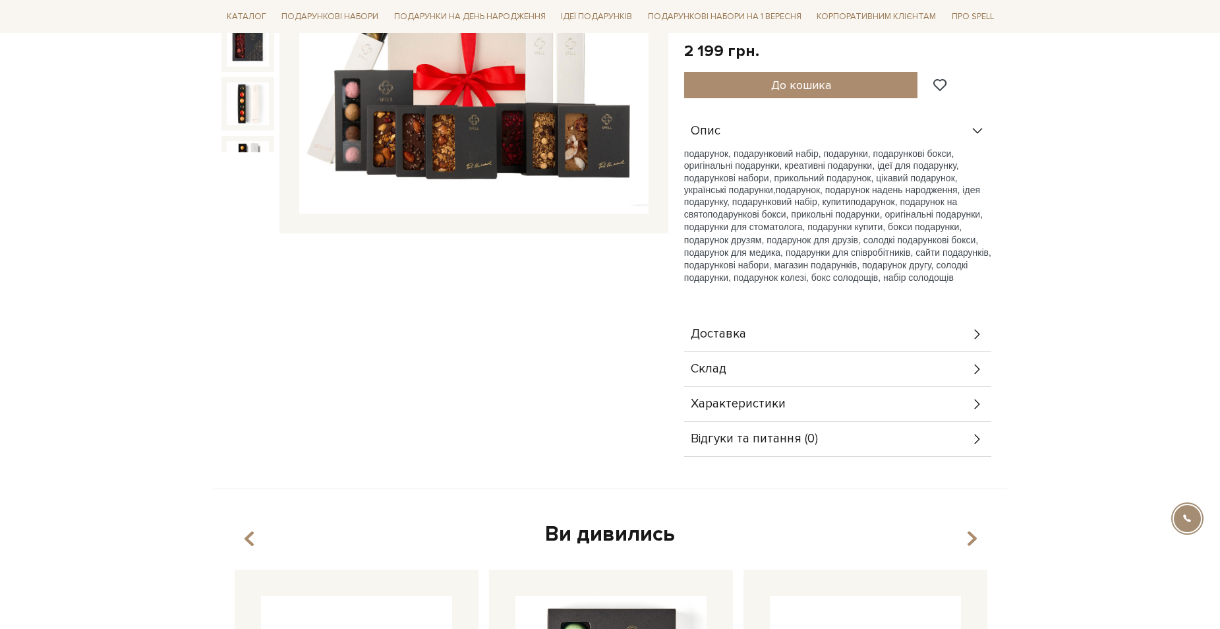
click at [963, 368] on div "Склад" at bounding box center [837, 369] width 307 height 34
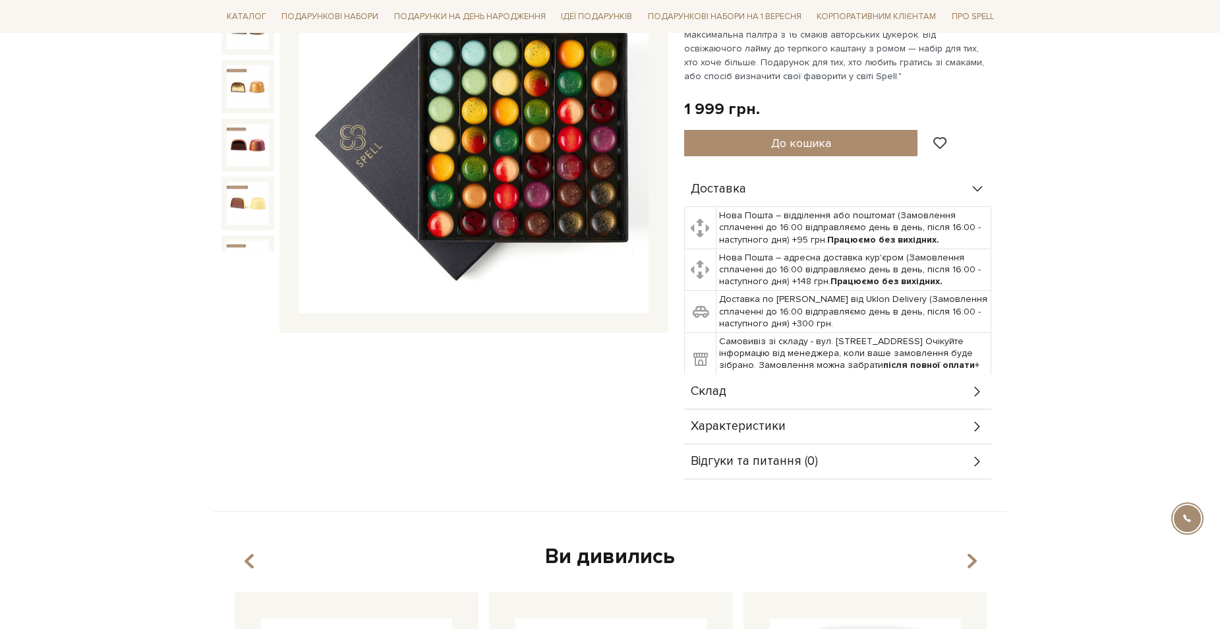
scroll to position [264, 0]
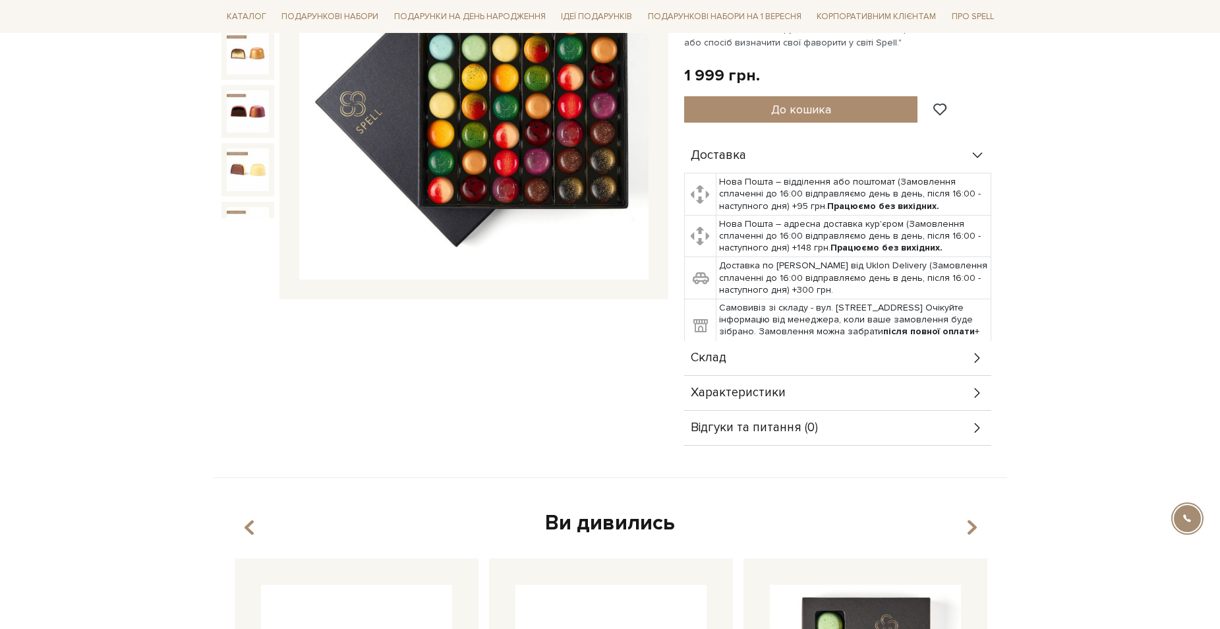
click at [937, 368] on div "Склад" at bounding box center [837, 358] width 307 height 34
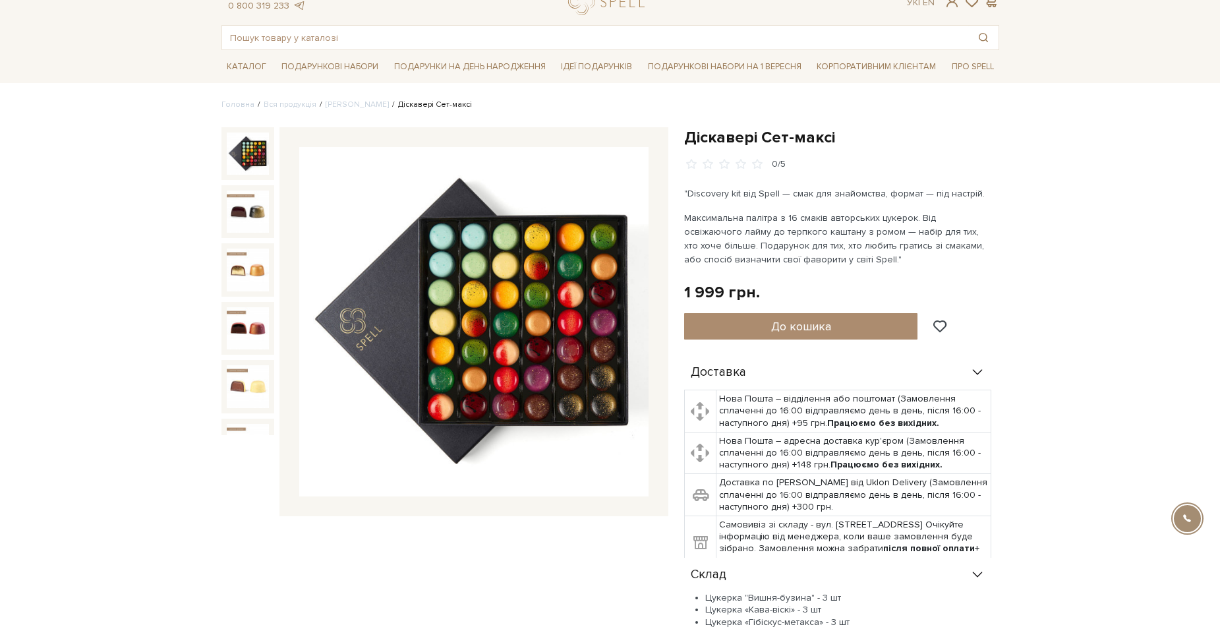
scroll to position [0, 0]
